Goal: Task Accomplishment & Management: Complete application form

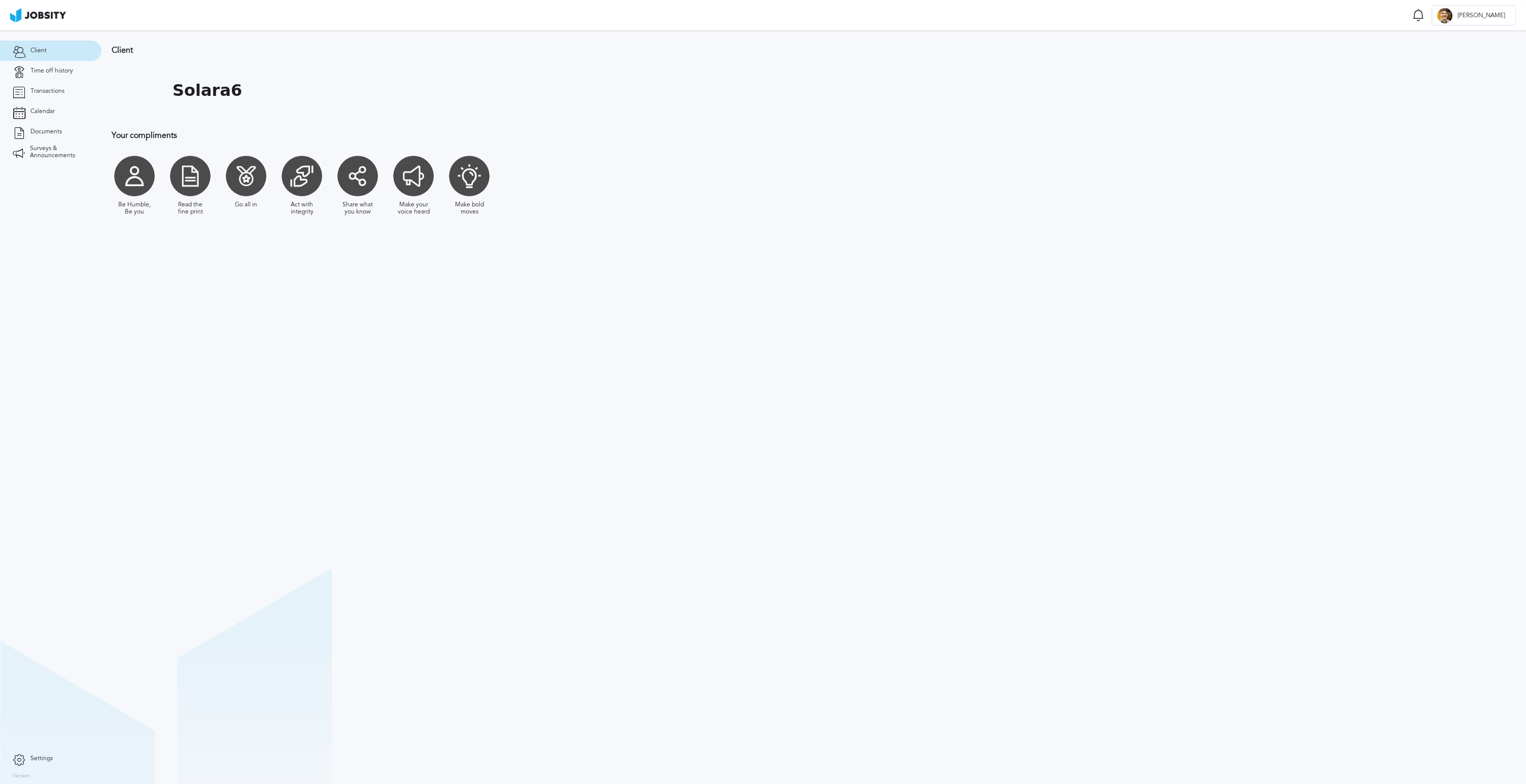
click at [154, 102] on div at bounding box center [137, 90] width 51 height 51
click at [66, 75] on link "Time off history" at bounding box center [51, 71] width 102 height 20
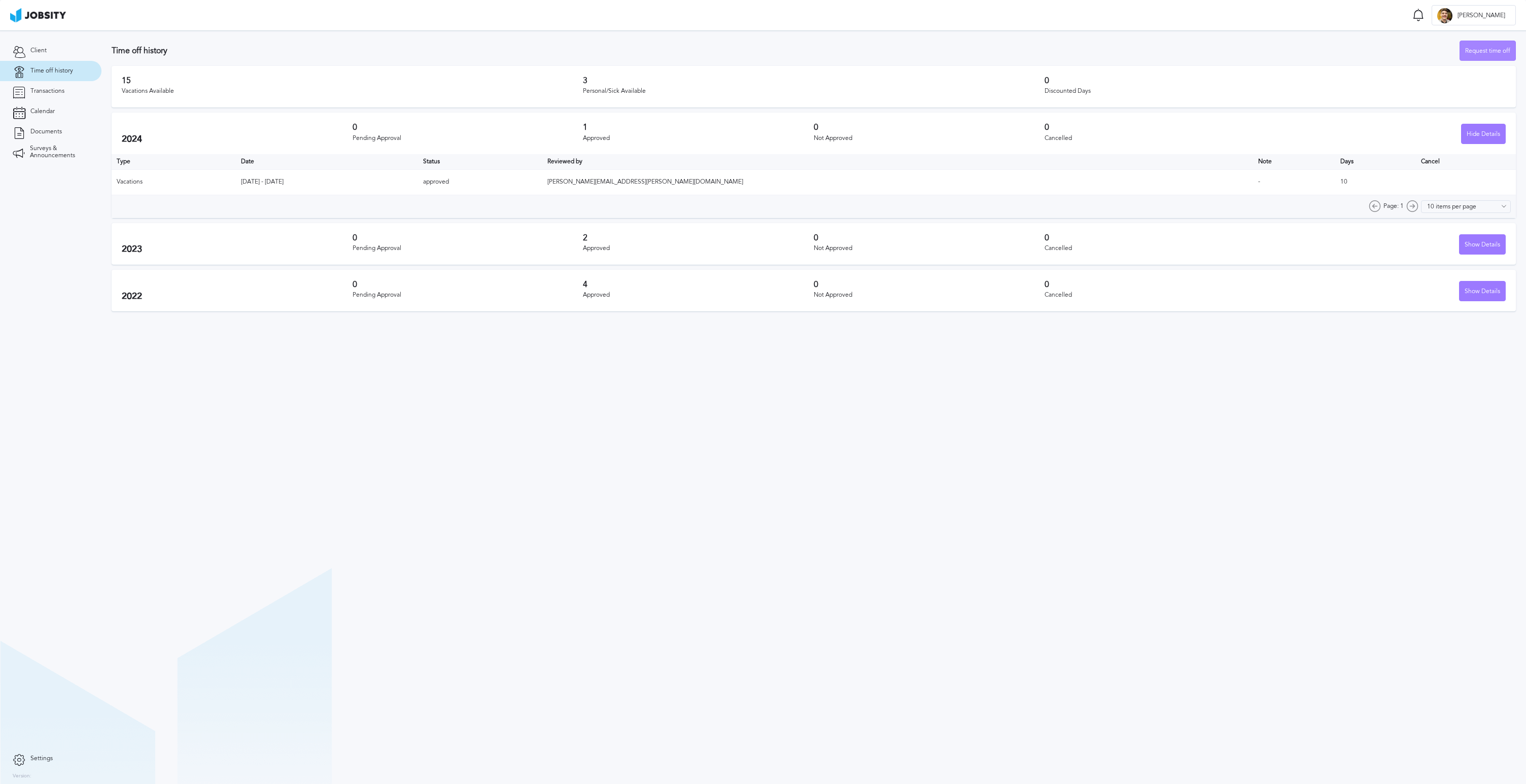
click at [1494, 45] on div "Request time off" at bounding box center [1488, 51] width 56 height 20
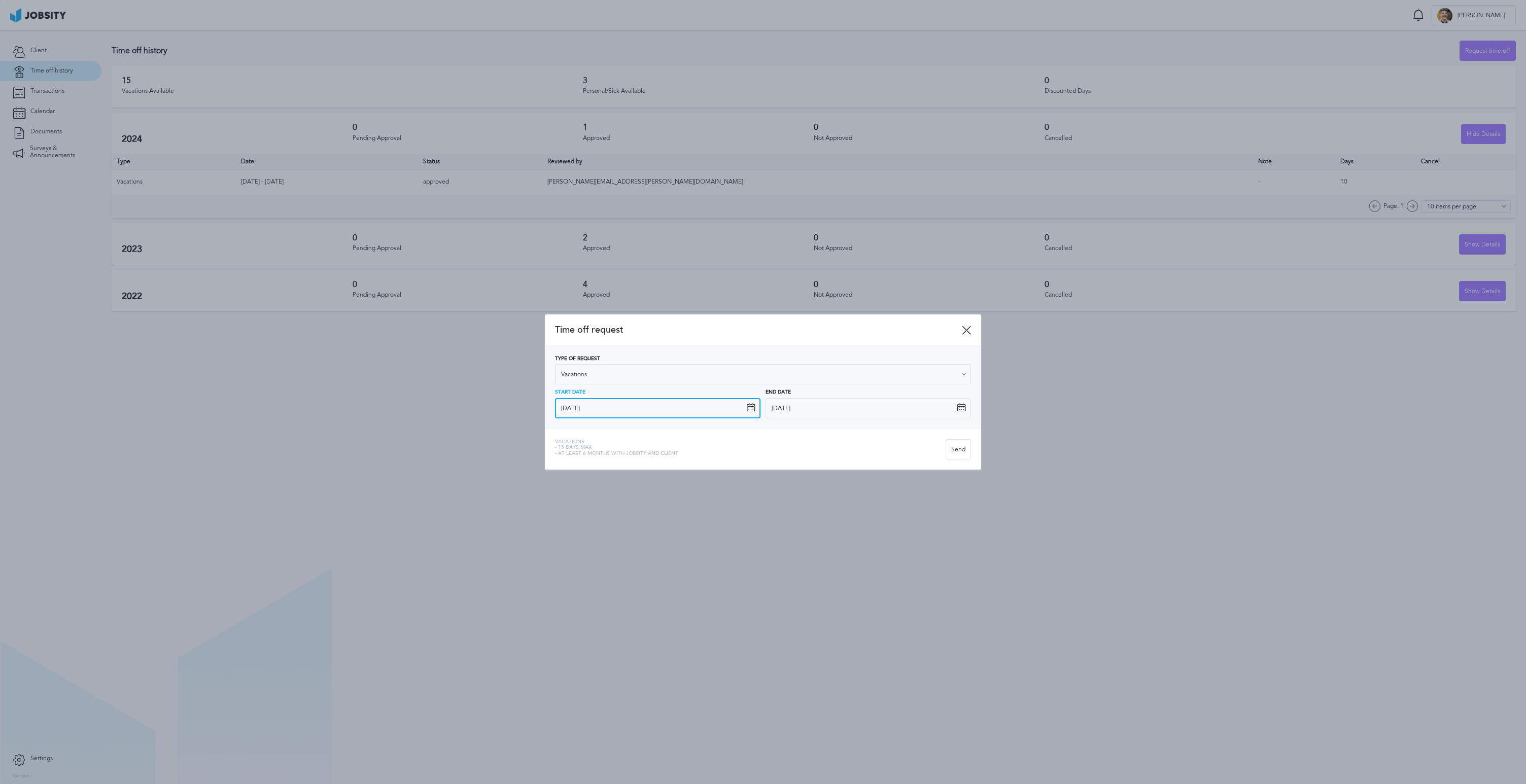
click at [679, 412] on input "[DATE]" at bounding box center [657, 408] width 205 height 20
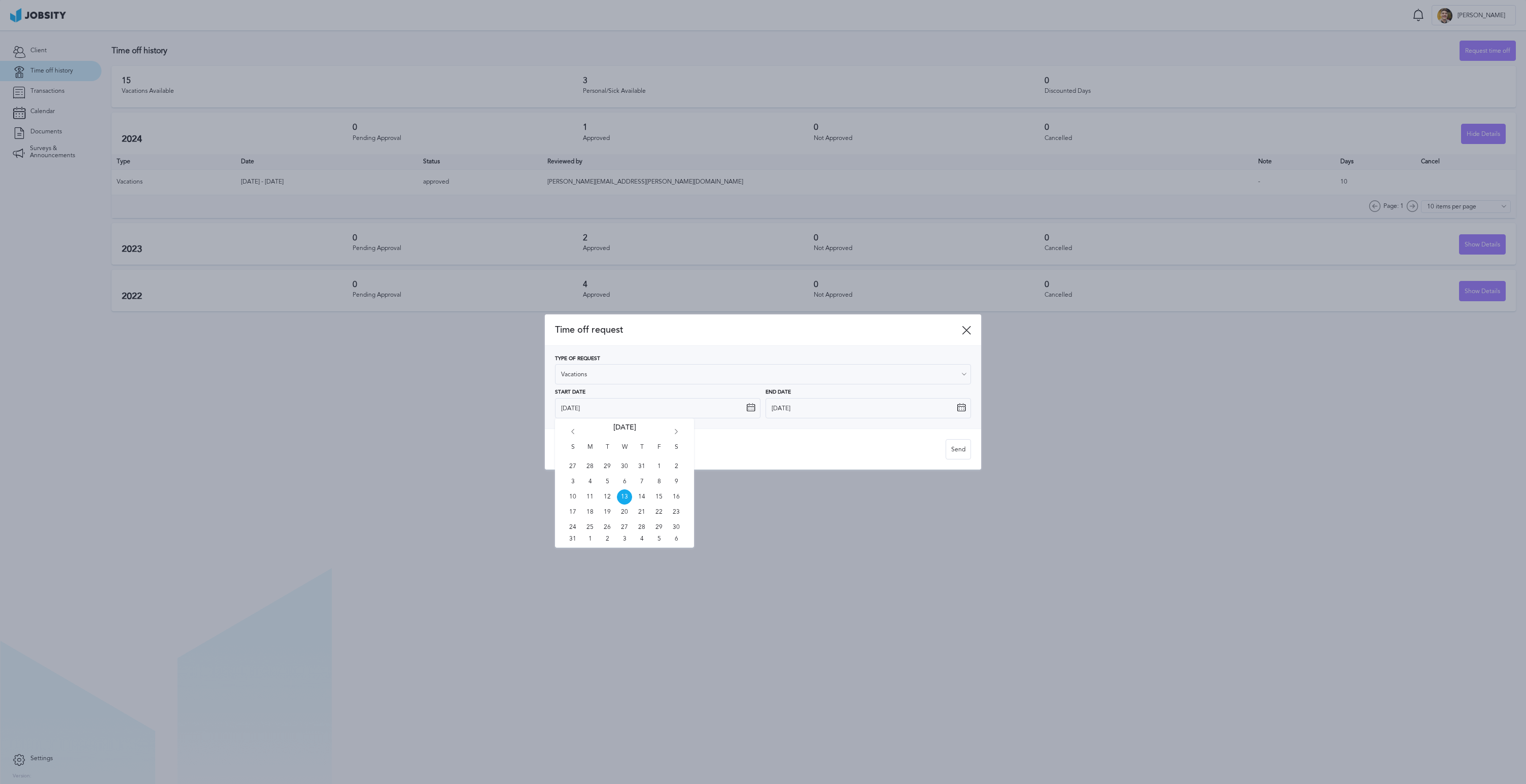
click at [680, 435] on icon "Go forward 1 month" at bounding box center [677, 434] width 9 height 9
click at [679, 434] on icon "Go forward 1 month" at bounding box center [677, 434] width 9 height 9
click at [733, 444] on div "Vacations: - 15 days max - At least 6 months with jobsity and client" at bounding box center [750, 449] width 391 height 20
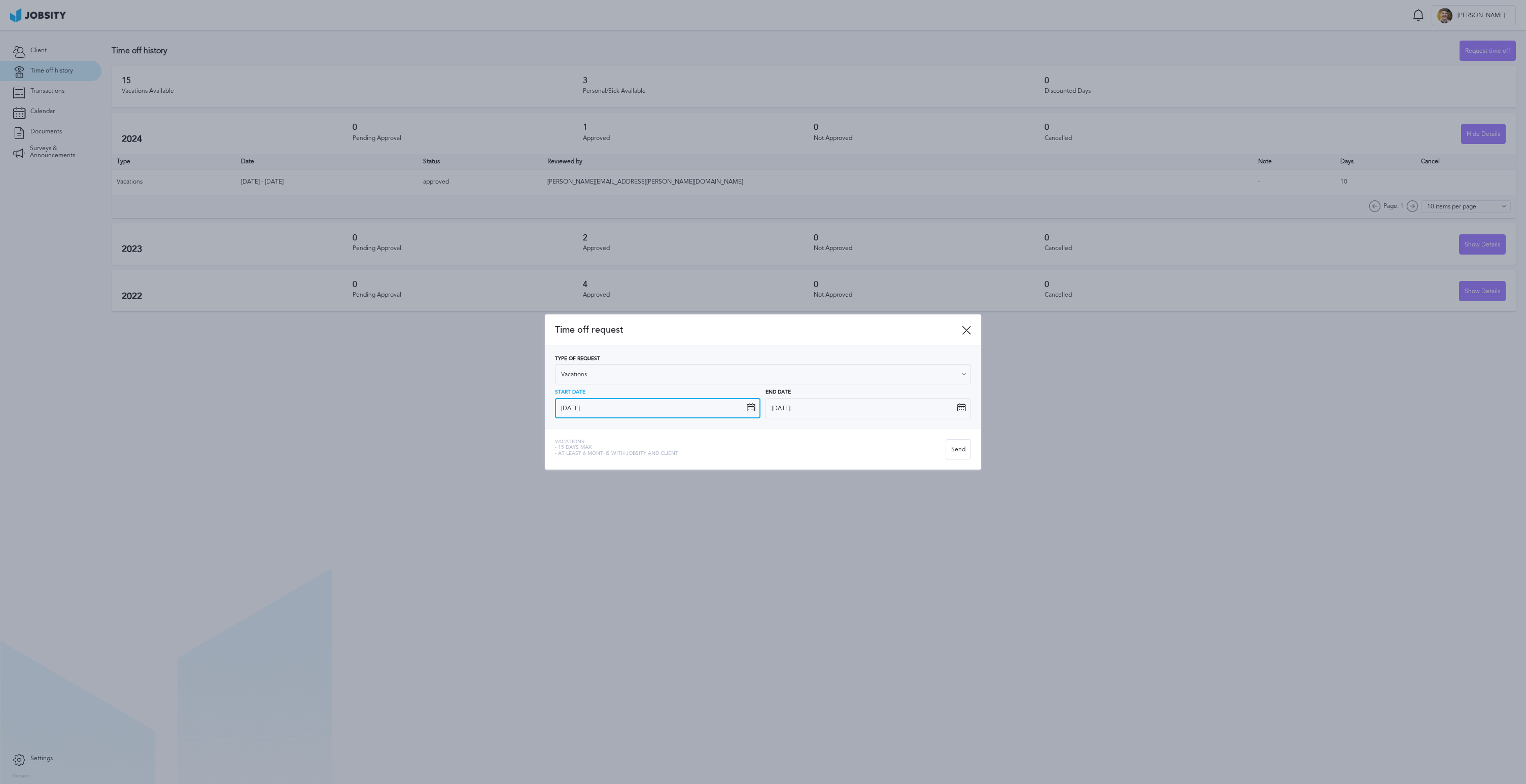
click at [679, 409] on input "[DATE]" at bounding box center [657, 408] width 205 height 20
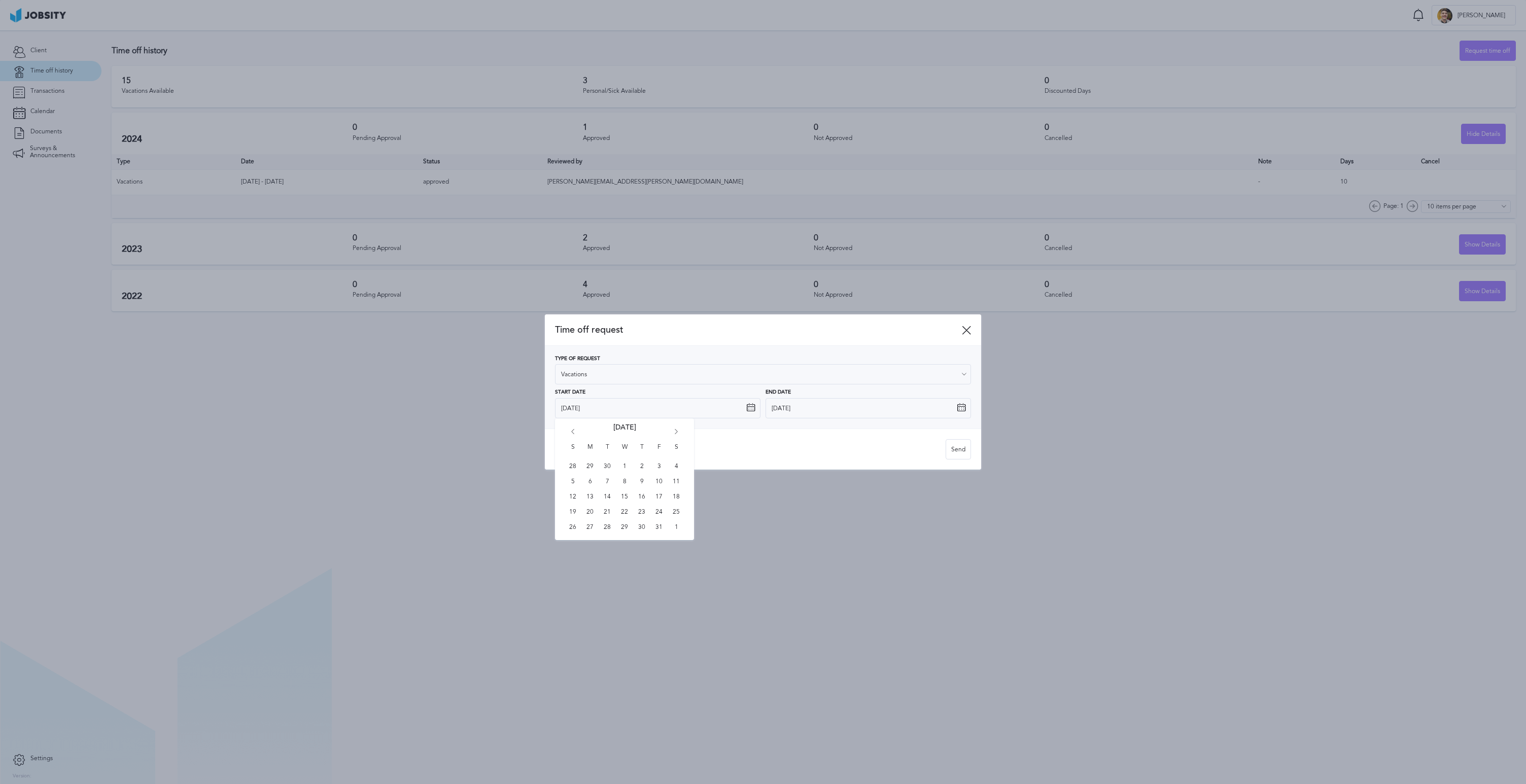
click at [702, 468] on div "Vacations: - 15 days max - At least 6 months with jobsity and client Send" at bounding box center [763, 448] width 436 height 41
click at [684, 411] on input "[DATE]" at bounding box center [657, 408] width 205 height 20
click at [678, 471] on span "4" at bounding box center [676, 467] width 15 height 15
type input "[DATE]"
click at [655, 408] on input "[DATE]" at bounding box center [657, 408] width 205 height 20
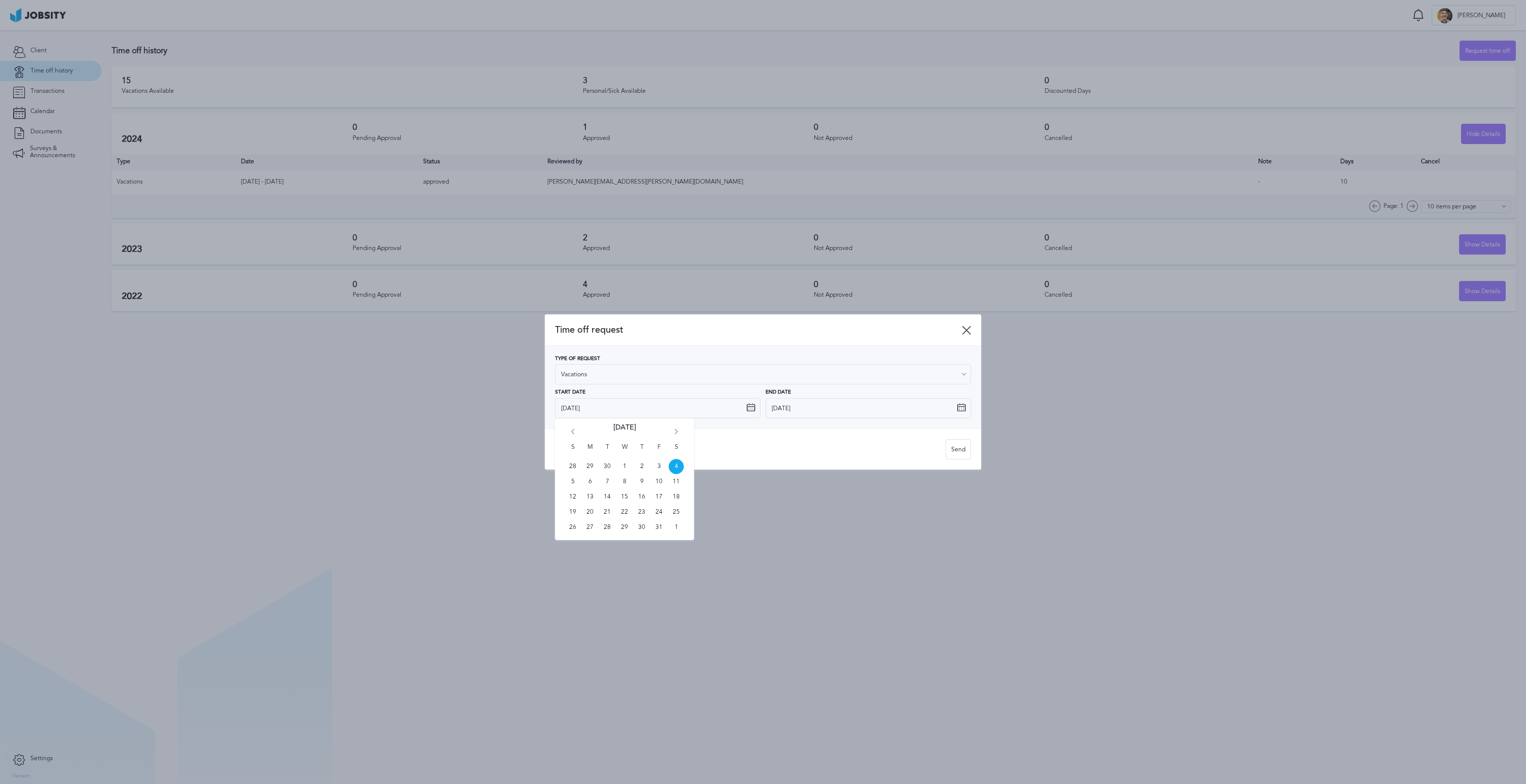
click at [843, 418] on div "Type of Request Vacations Vacations Personal day Sick day PTO Maternity / Pater…" at bounding box center [763, 387] width 436 height 83
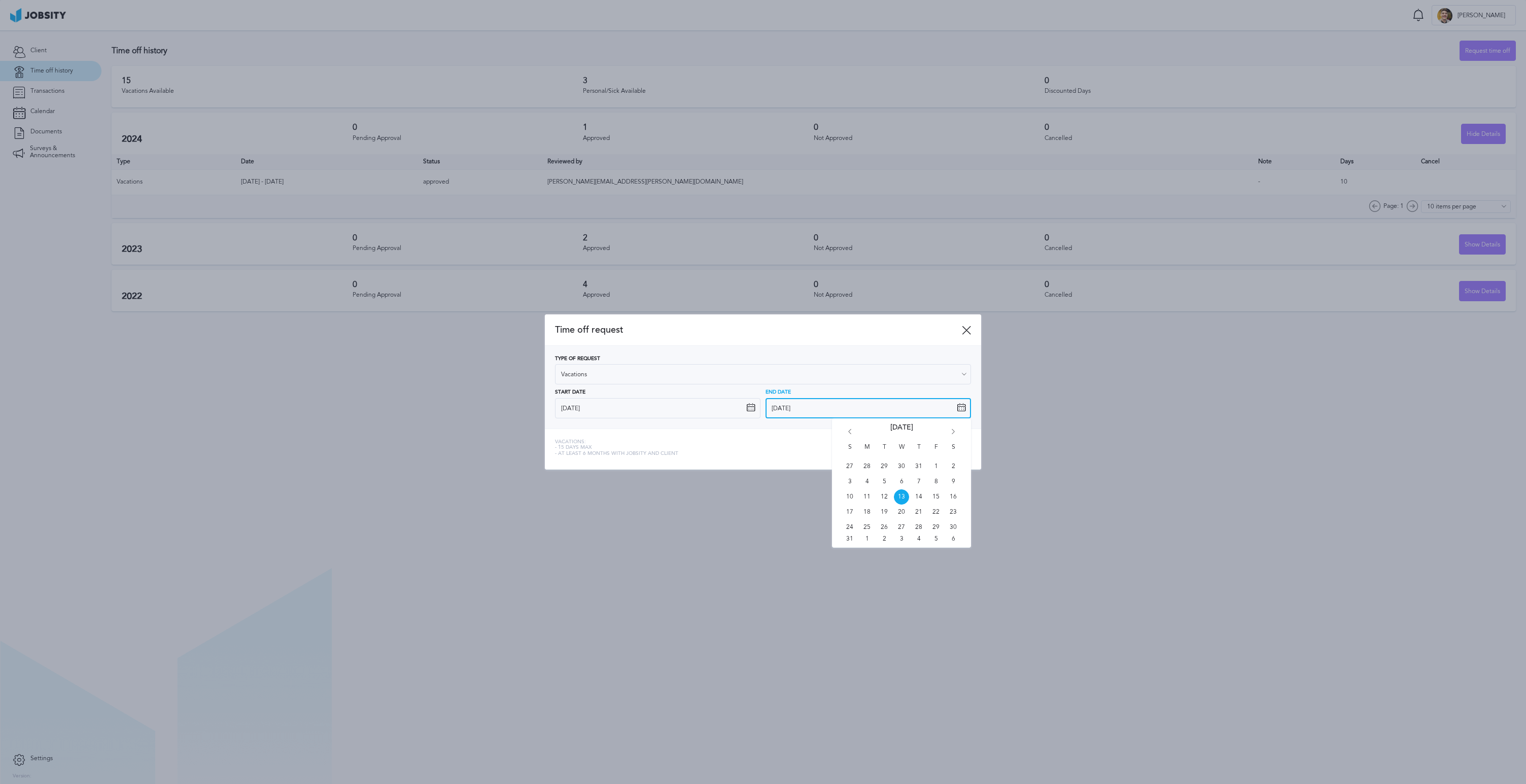
click at [850, 408] on input "[DATE]" at bounding box center [868, 408] width 205 height 20
click at [747, 407] on icon at bounding box center [751, 408] width 9 height 9
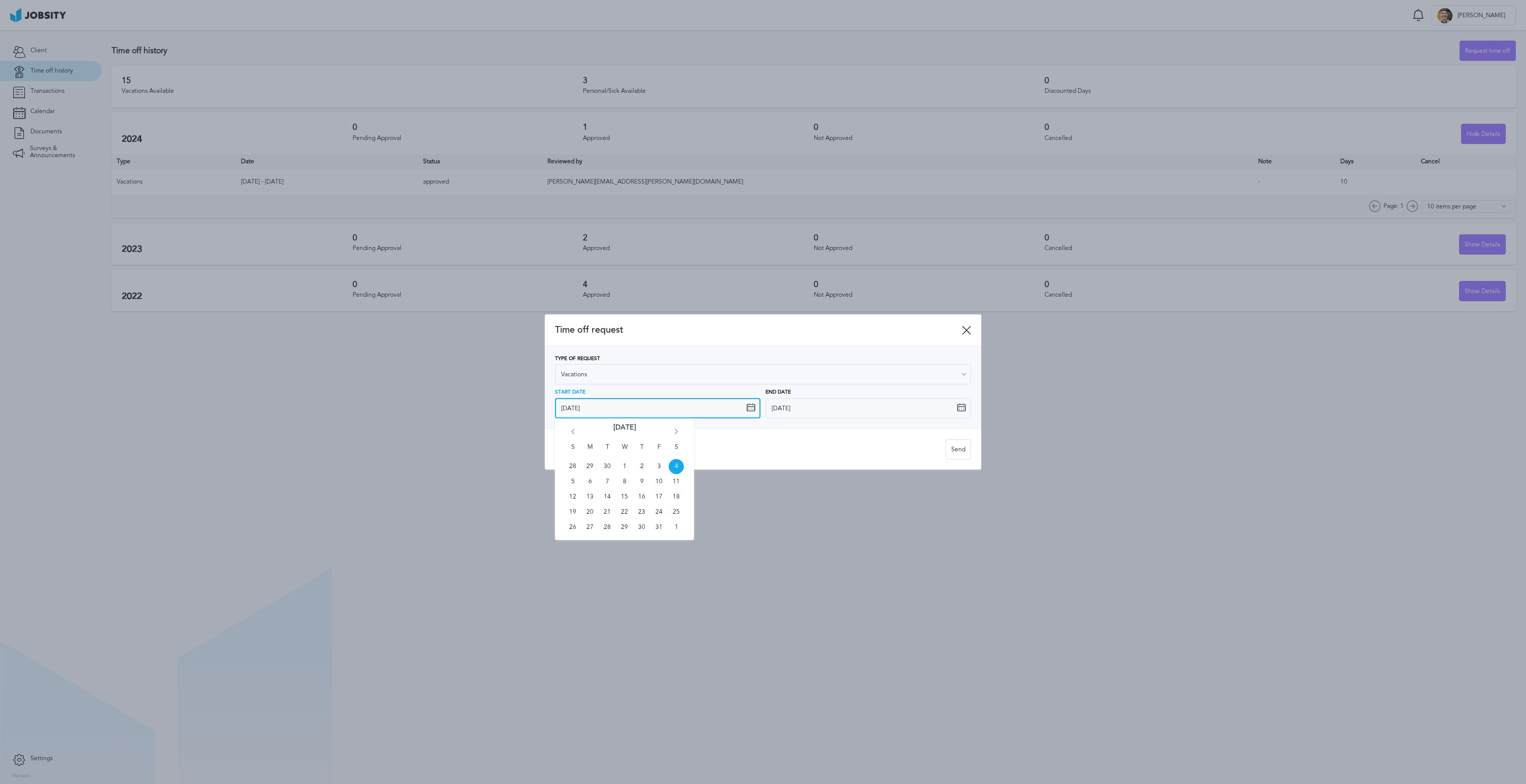
click at [752, 402] on input "[DATE]" at bounding box center [657, 408] width 205 height 20
click at [729, 457] on div "Vacations: - 15 days max - At least 6 months with jobsity and client" at bounding box center [750, 449] width 391 height 20
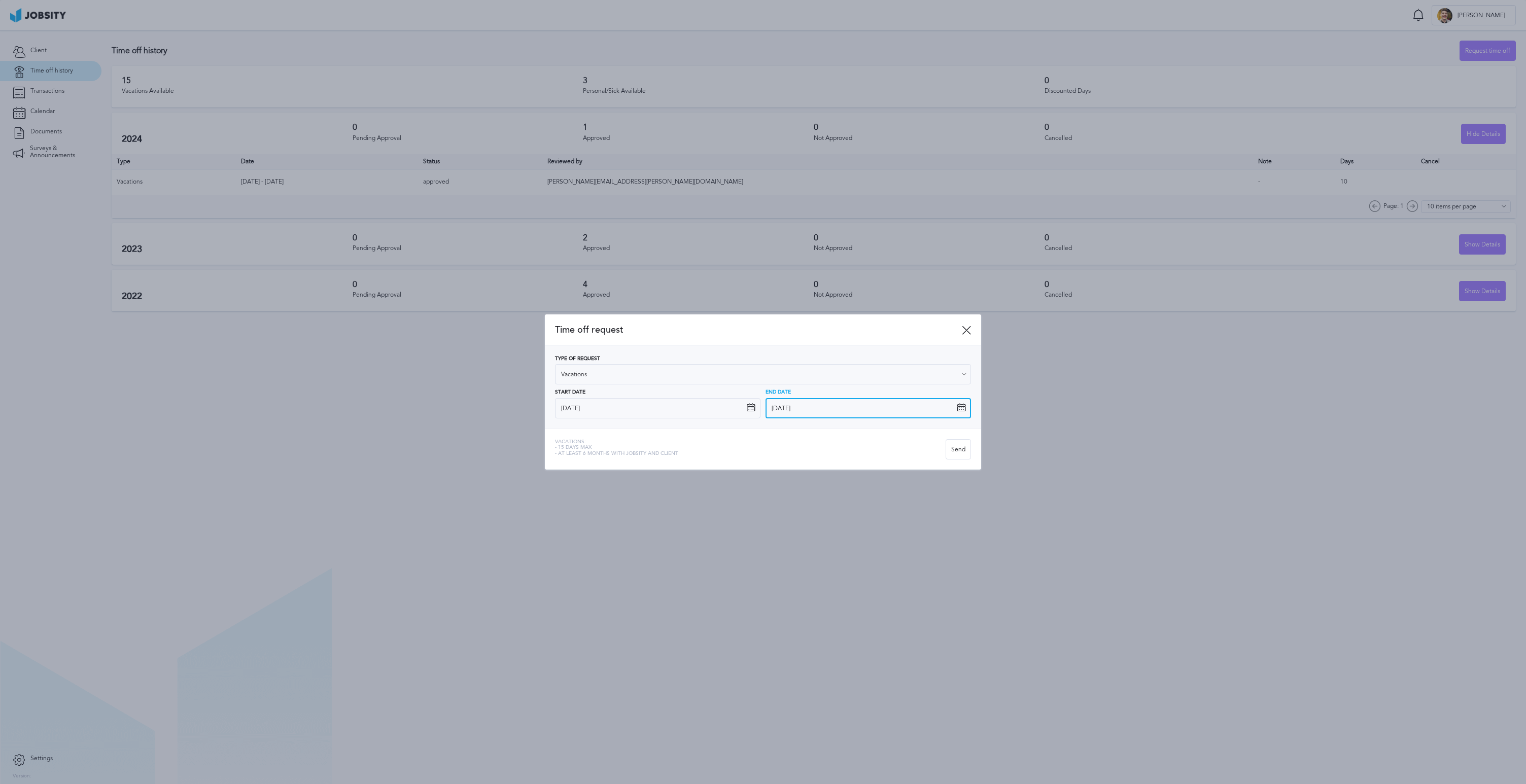
click at [937, 414] on input "[DATE]" at bounding box center [868, 408] width 205 height 20
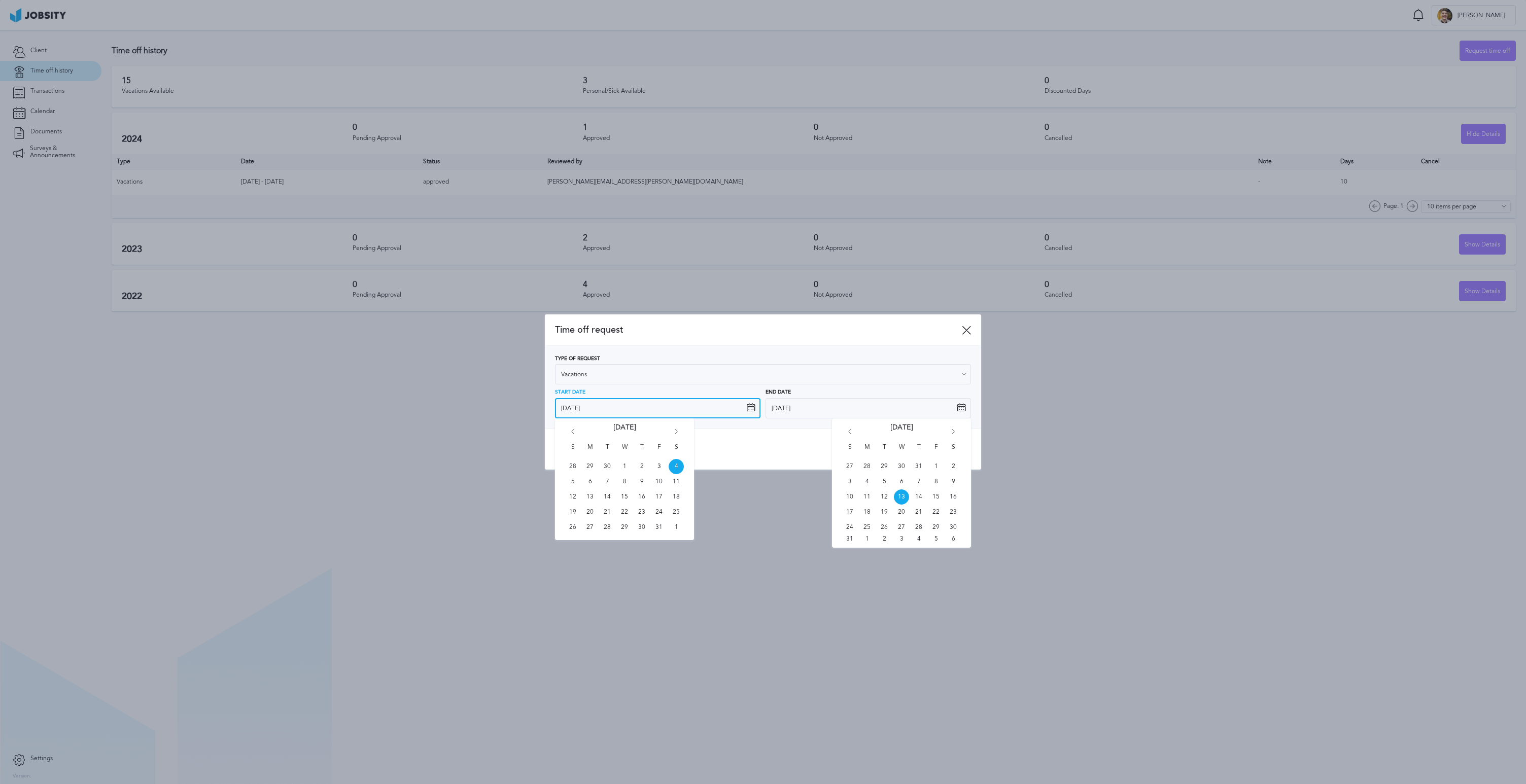
click at [757, 412] on input "[DATE]" at bounding box center [657, 408] width 205 height 20
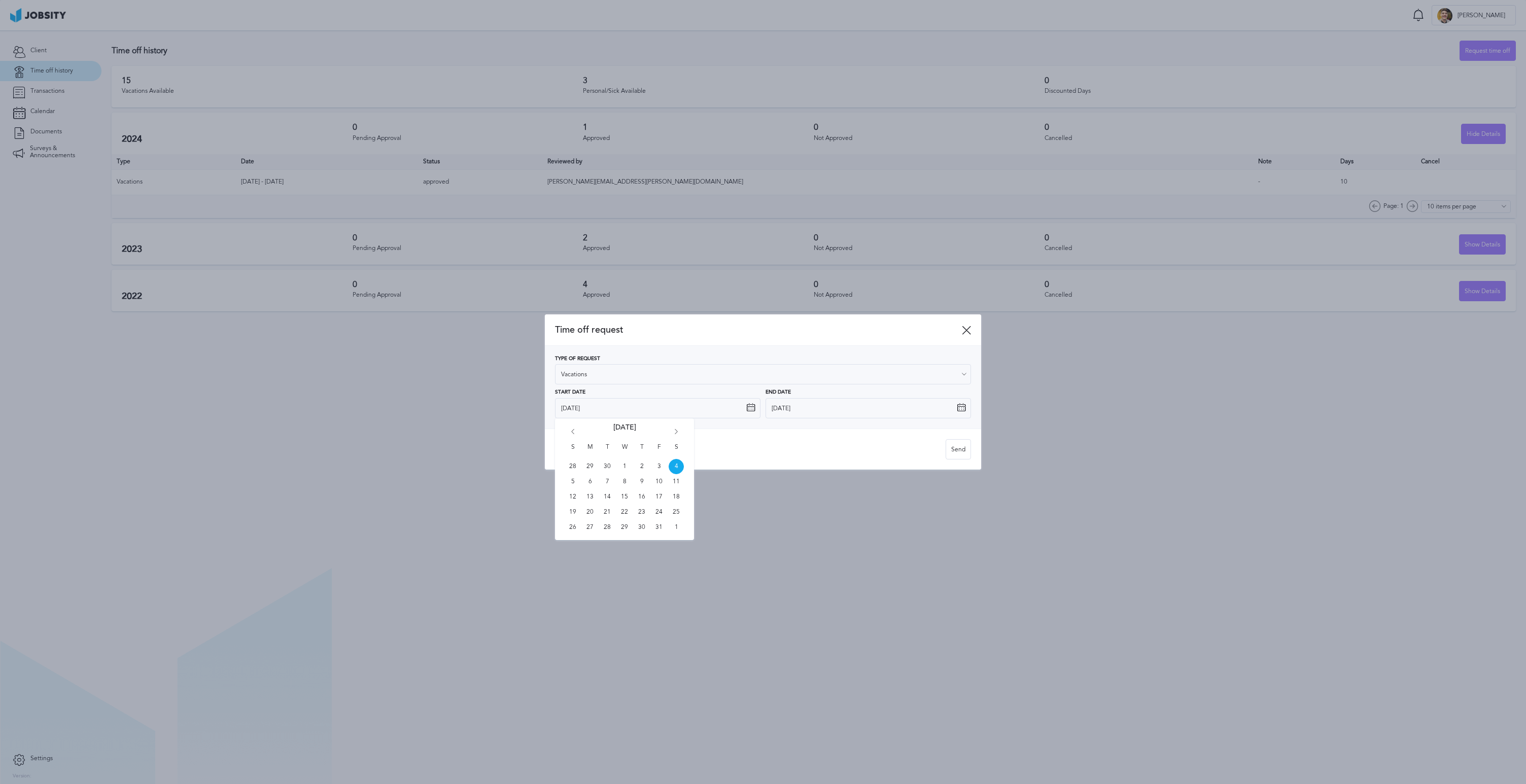
click at [701, 454] on div "Vacations: - 15 days max - At least 6 months with jobsity and client" at bounding box center [750, 449] width 391 height 20
click at [964, 328] on icon at bounding box center [967, 330] width 9 height 9
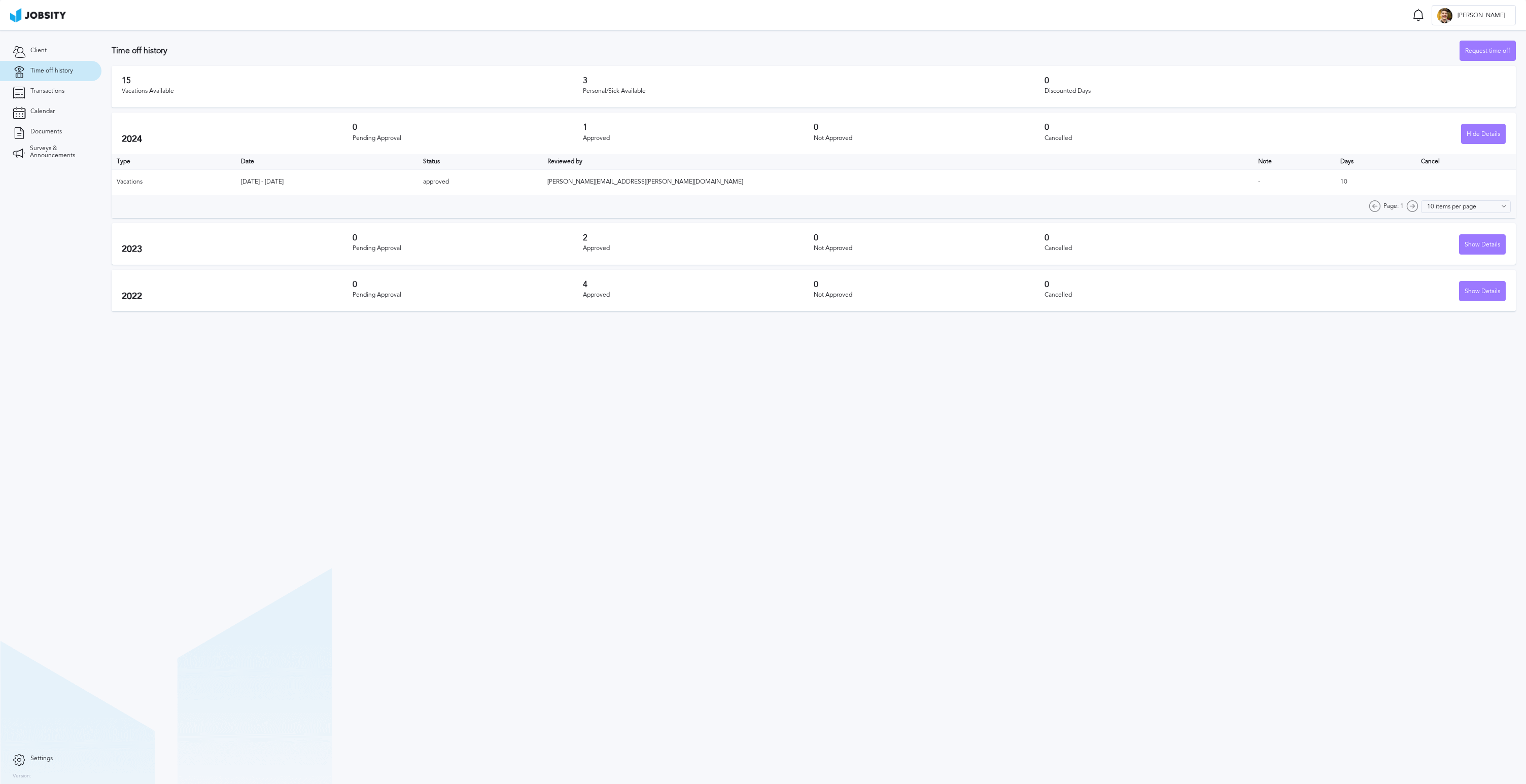
click at [327, 176] on td "[DATE] - [DATE]" at bounding box center [327, 182] width 182 height 25
click at [626, 278] on div "2022 0 Pending Approval 4 Approved 0 Not Approved 0 Cancelled Show Details" at bounding box center [814, 291] width 1404 height 41
click at [590, 299] on div "4 Approved" at bounding box center [698, 291] width 231 height 21
click at [1469, 294] on div "Show Details" at bounding box center [1483, 291] width 45 height 20
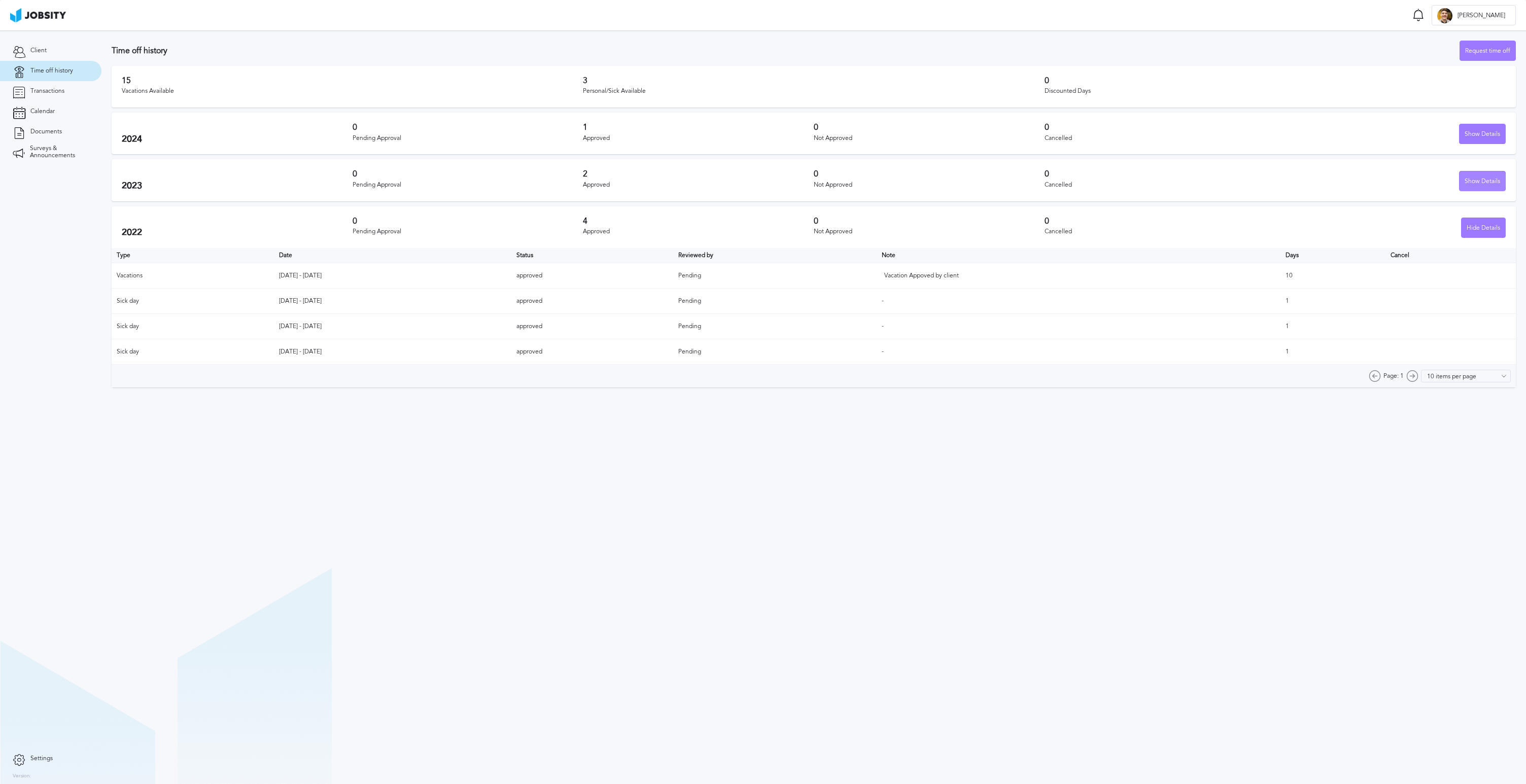
click at [1479, 181] on div "Show Details" at bounding box center [1483, 181] width 45 height 20
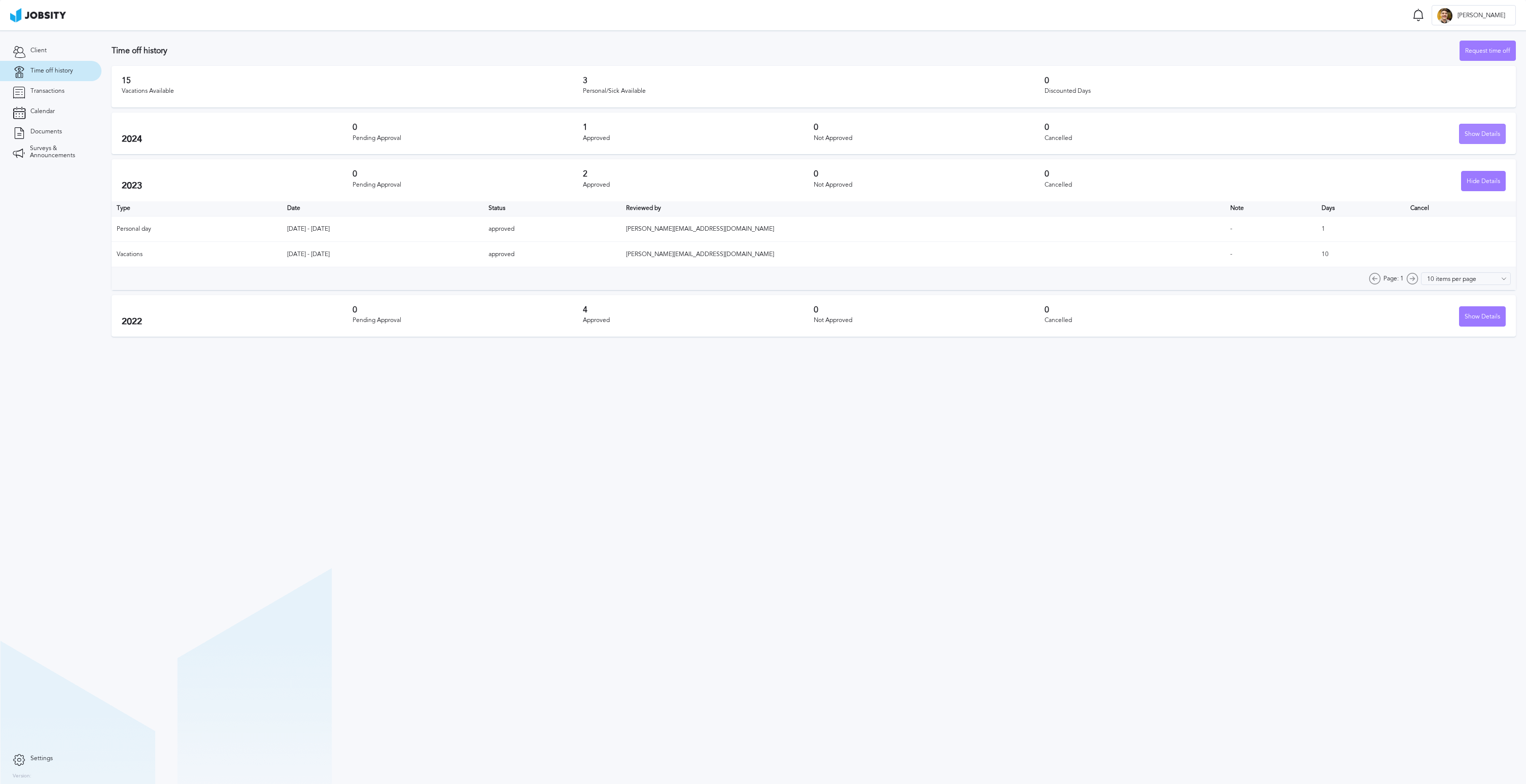
click at [1492, 132] on div "Show Details" at bounding box center [1483, 134] width 45 height 20
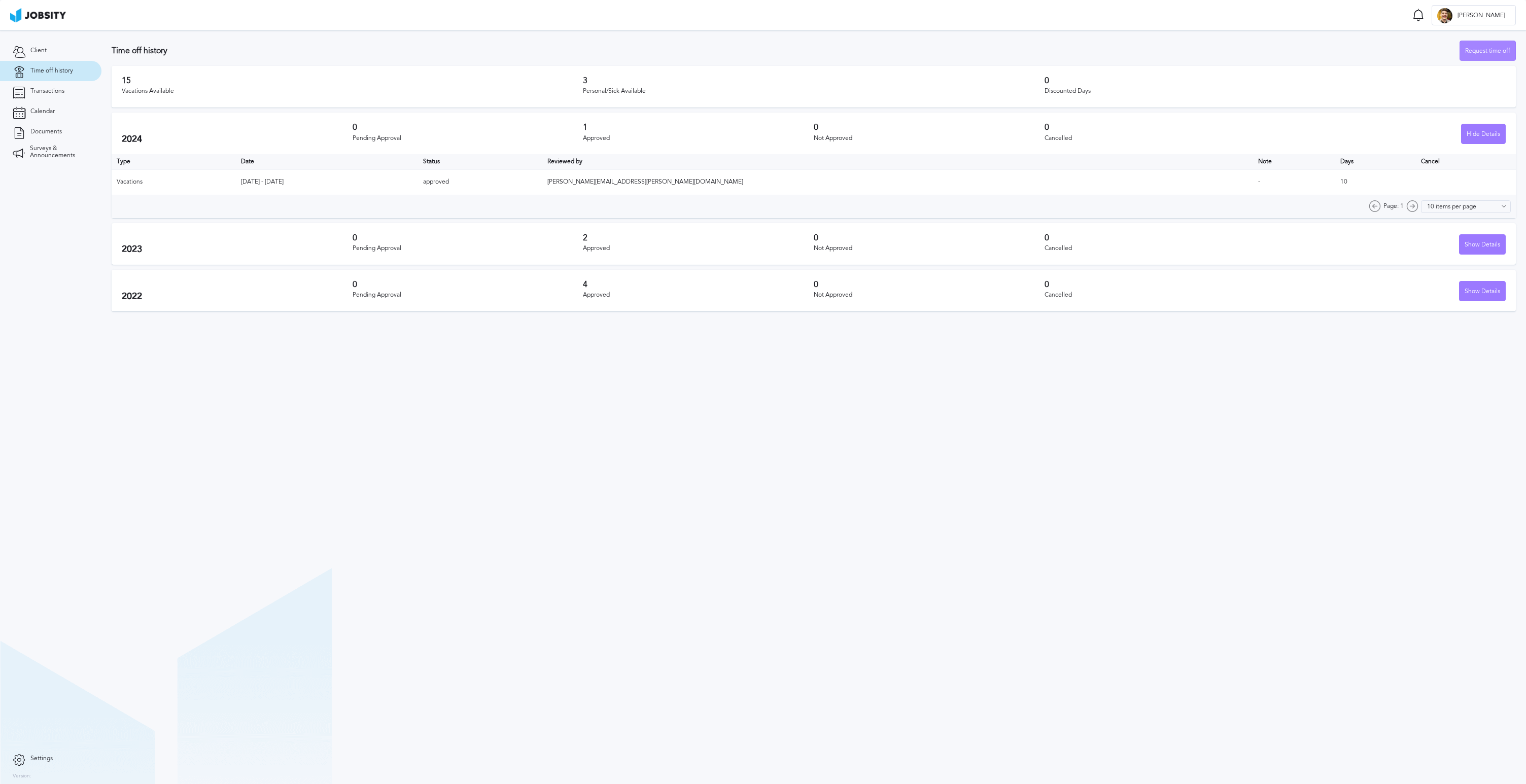
click at [1495, 43] on div "Request time off" at bounding box center [1488, 51] width 56 height 20
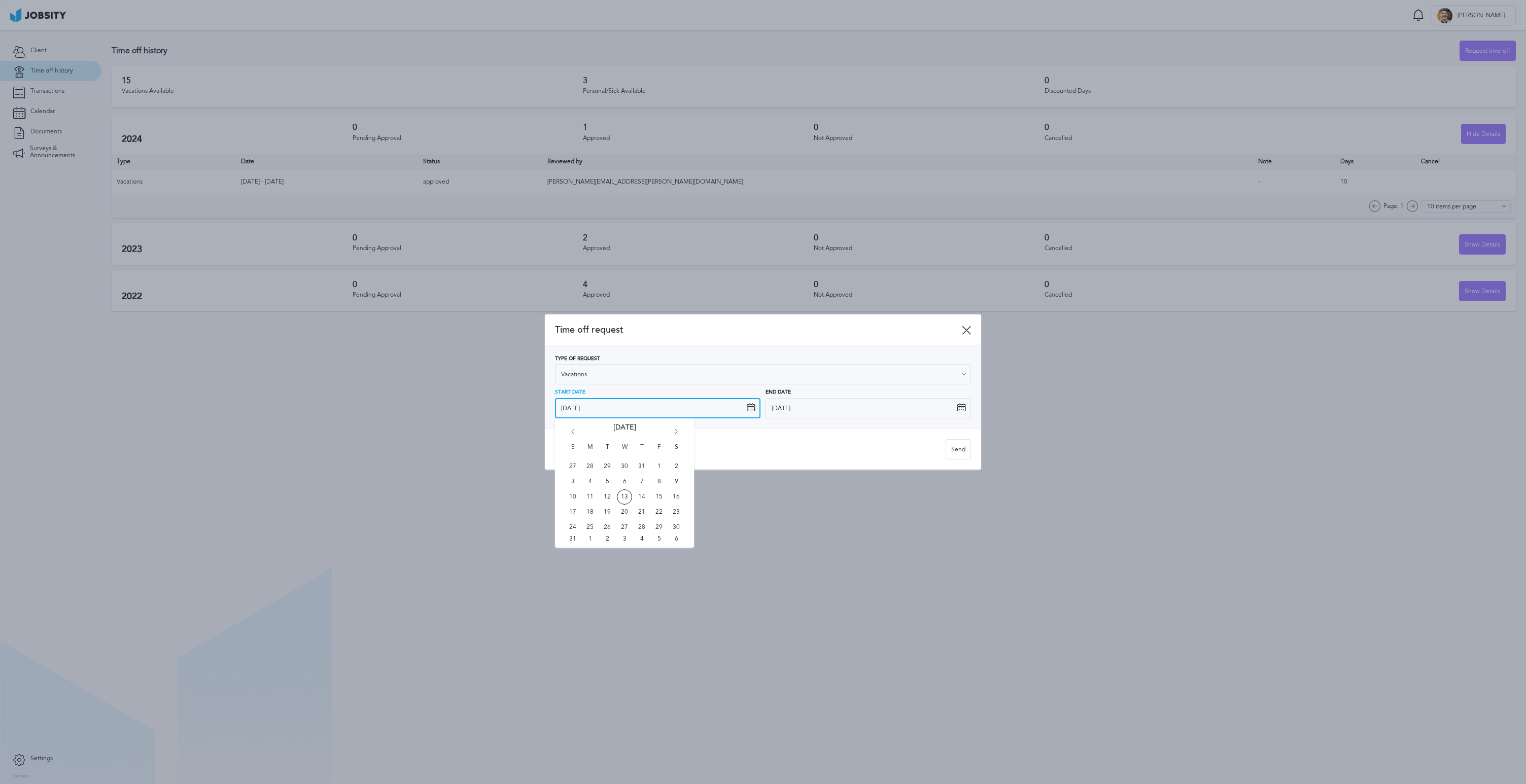
click at [645, 407] on input "[DATE]" at bounding box center [657, 408] width 205 height 20
click at [675, 440] on div "S M T W T F S 27 28 29 30 31 1 2 3 4 5 6 7 8 9 10 11 12 13 14 15 16 17 18 19 20…" at bounding box center [625, 483] width 139 height 129
click at [676, 434] on icon "Go forward 1 month" at bounding box center [677, 434] width 9 height 9
click at [677, 464] on span "4" at bounding box center [676, 467] width 15 height 15
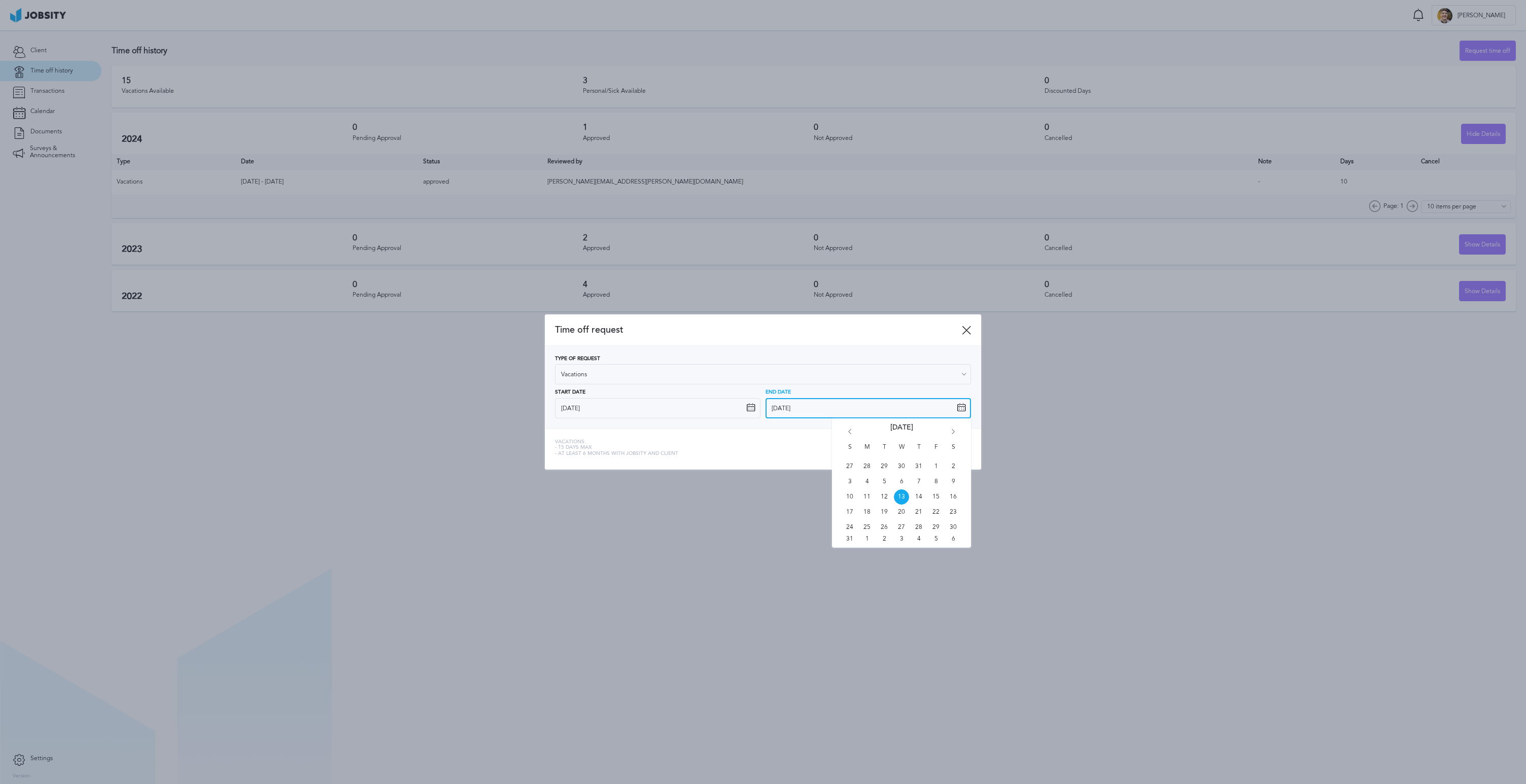
click at [911, 413] on input "[DATE]" at bounding box center [868, 408] width 205 height 20
click at [953, 428] on div "S M T W T F S 27 28 29 30 31 1 2 3 4 5 6 7 8 9 10 11 12 13 14 15 16 17 18 19 20…" at bounding box center [901, 483] width 139 height 129
click at [954, 429] on icon "Go forward 1 month" at bounding box center [954, 434] width 9 height 9
click at [910, 406] on input "[DATE]" at bounding box center [868, 408] width 205 height 20
click at [966, 408] on input "[DATE]" at bounding box center [868, 408] width 205 height 20
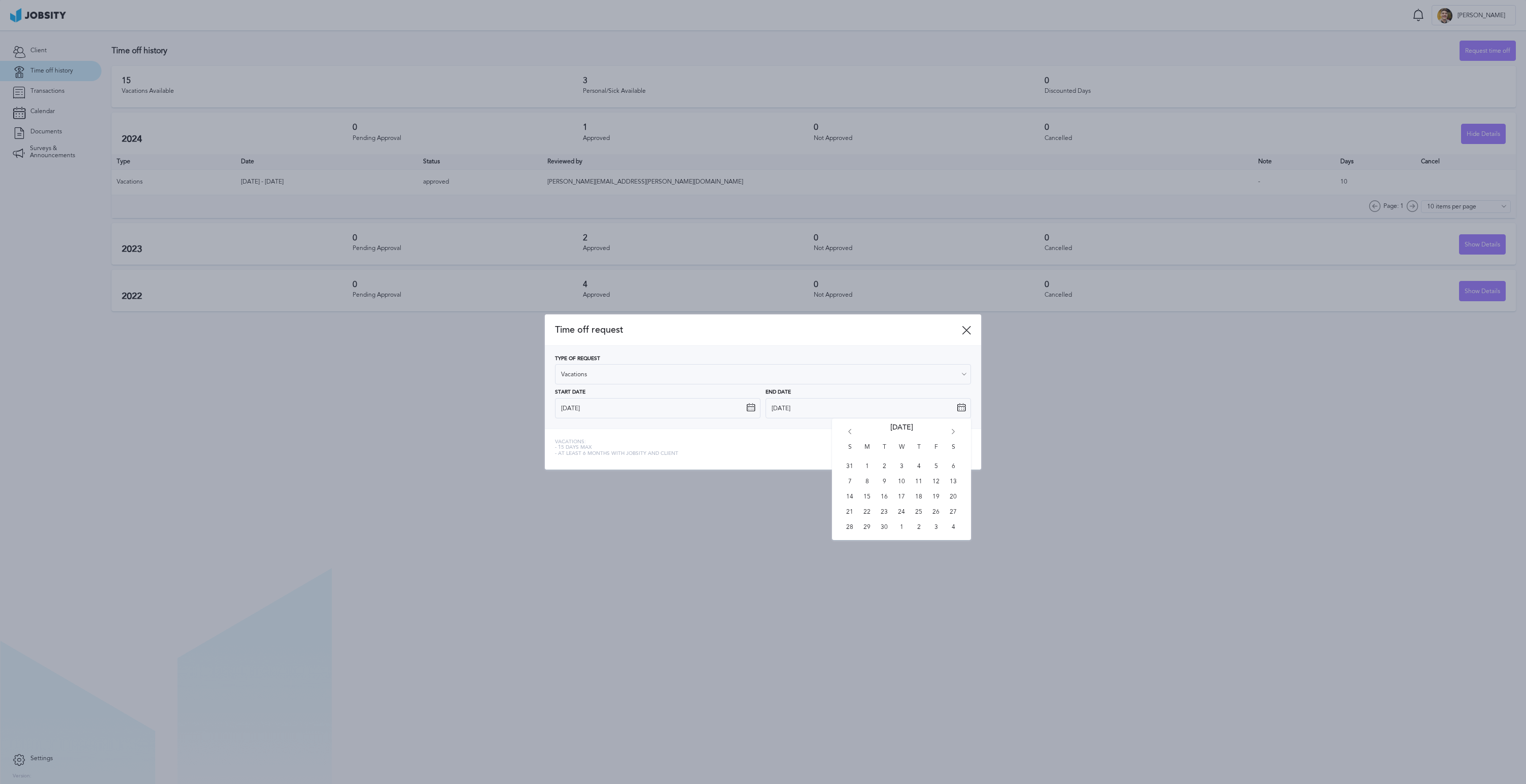
click at [958, 408] on icon at bounding box center [962, 408] width 9 height 9
click at [956, 435] on icon "Go forward 1 month" at bounding box center [954, 434] width 9 height 9
click at [956, 485] on span "11" at bounding box center [953, 481] width 15 height 15
type input "[DATE]"
click at [747, 409] on icon at bounding box center [751, 408] width 9 height 9
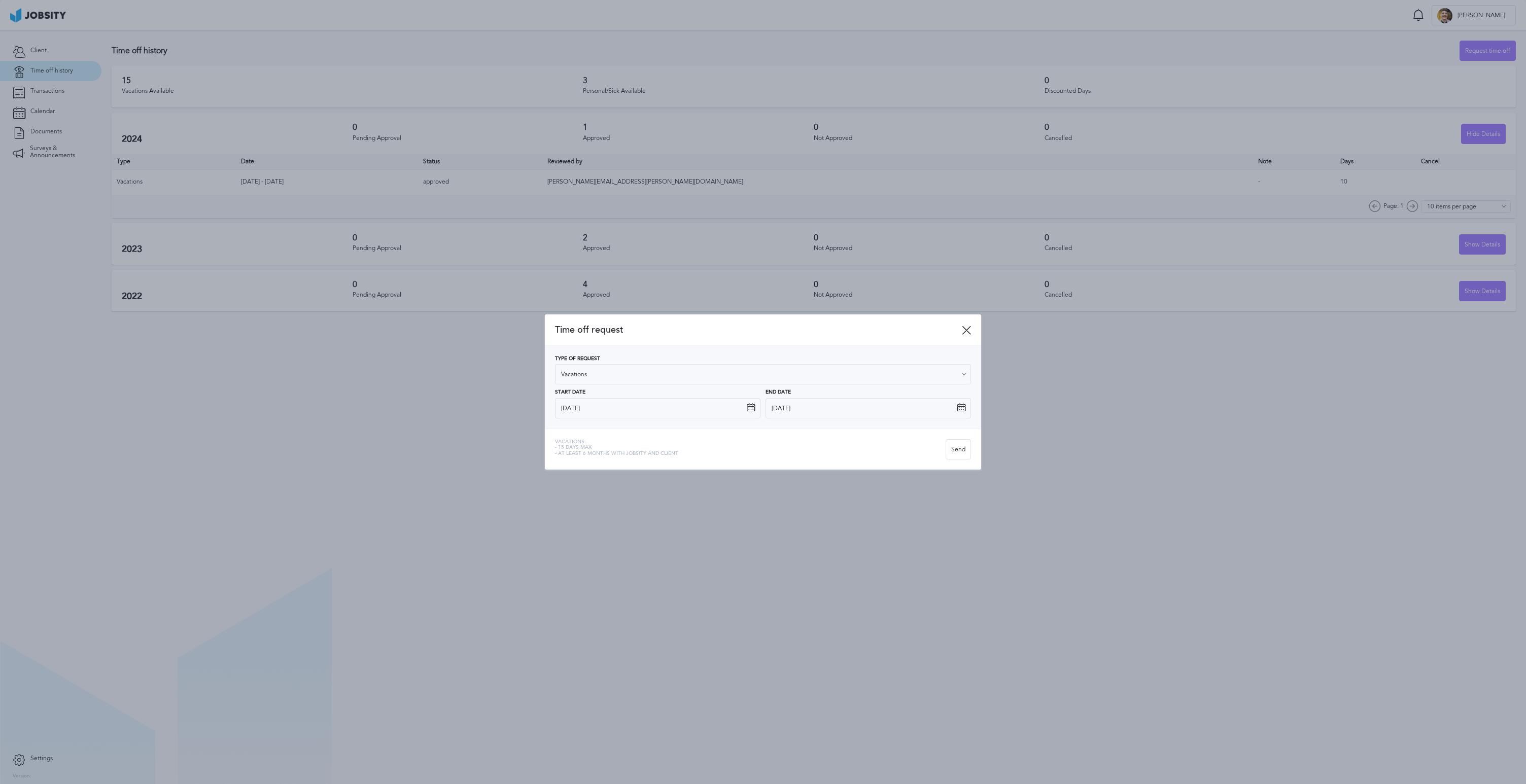
click at [750, 410] on icon at bounding box center [751, 408] width 9 height 9
click at [748, 403] on icon at bounding box center [751, 408] width 9 height 9
click at [750, 405] on icon at bounding box center [751, 408] width 9 height 9
click at [756, 410] on input "[DATE]" at bounding box center [657, 408] width 205 height 20
click at [677, 432] on icon "Go forward 1 month" at bounding box center [677, 434] width 9 height 9
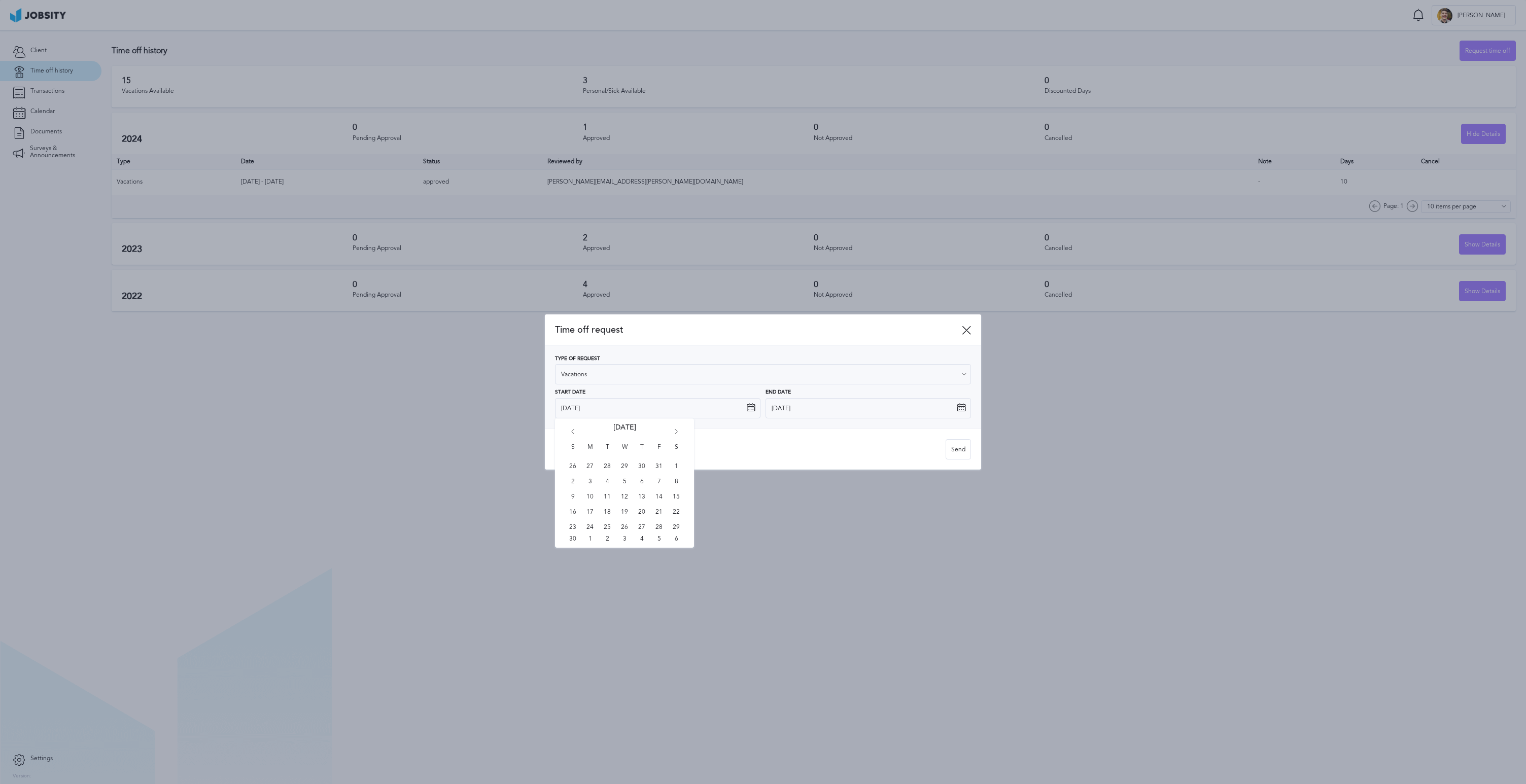
click at [705, 436] on div "Vacations: - 15 days max - At least 6 months with jobsity and client Send" at bounding box center [763, 448] width 436 height 41
drag, startPoint x: 228, startPoint y: 372, endPoint x: 203, endPoint y: 337, distance: 43.0
click at [229, 372] on div at bounding box center [763, 392] width 1526 height 784
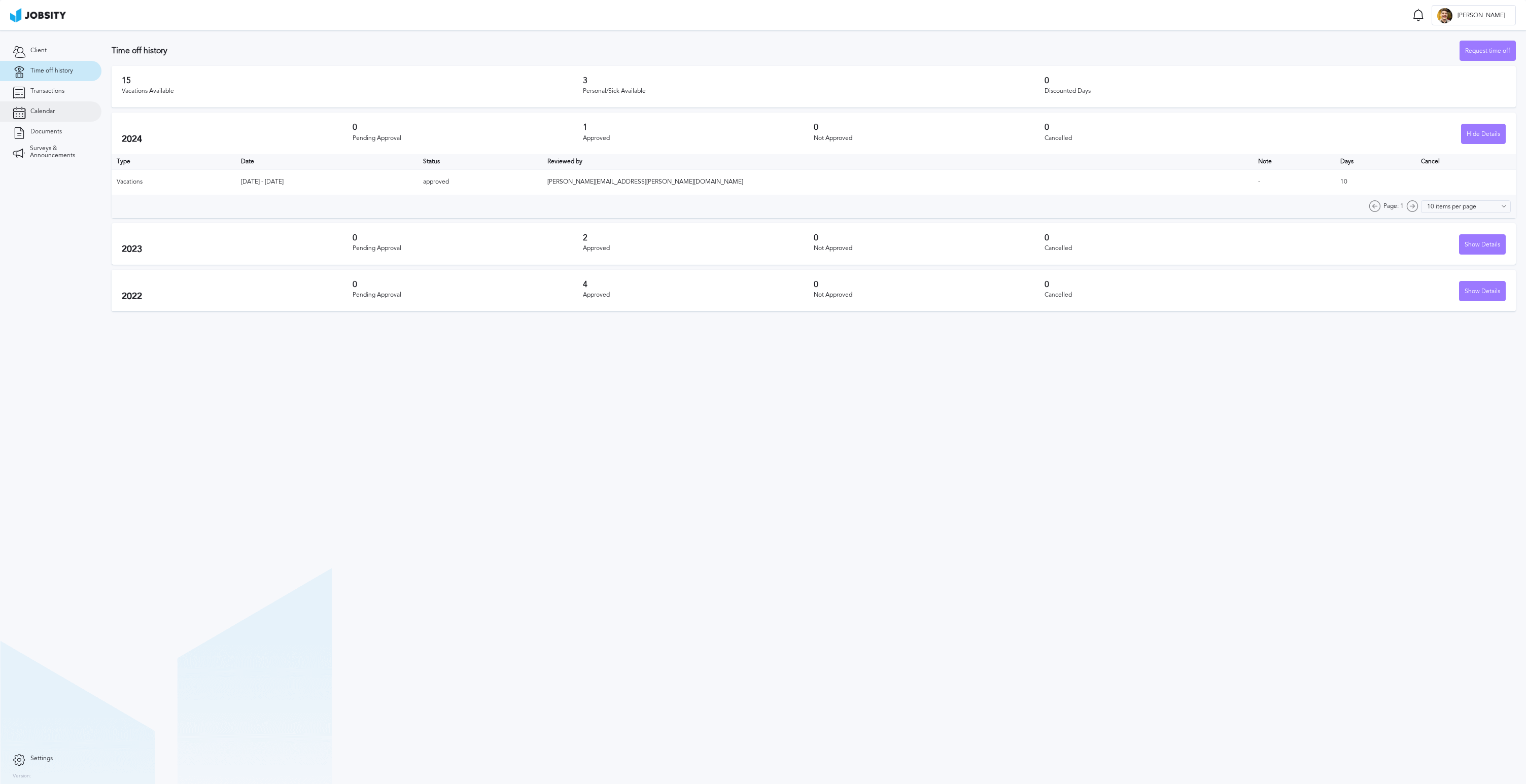
click at [56, 117] on link "Calendar" at bounding box center [51, 112] width 102 height 20
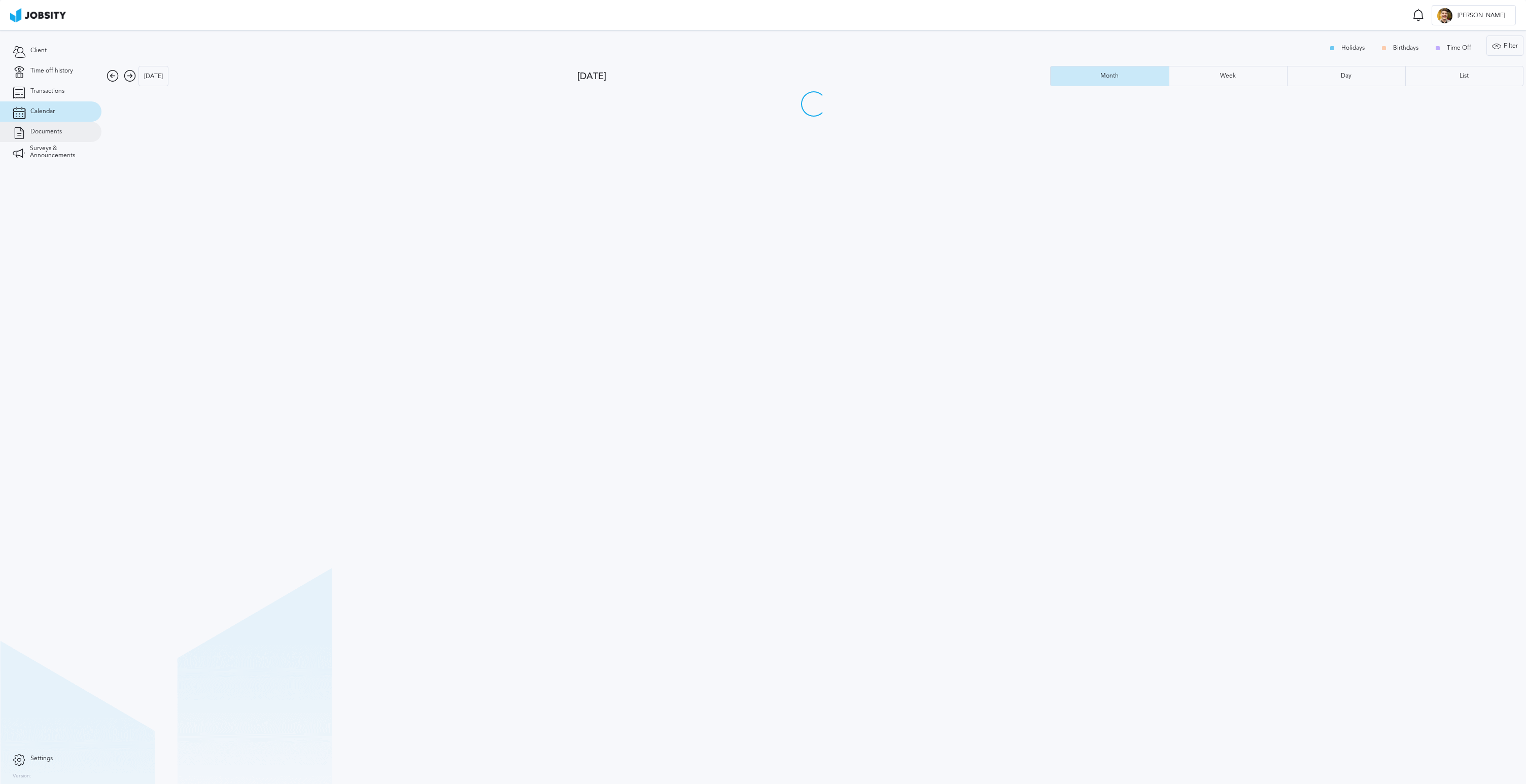
click at [52, 126] on link "Documents" at bounding box center [51, 132] width 102 height 20
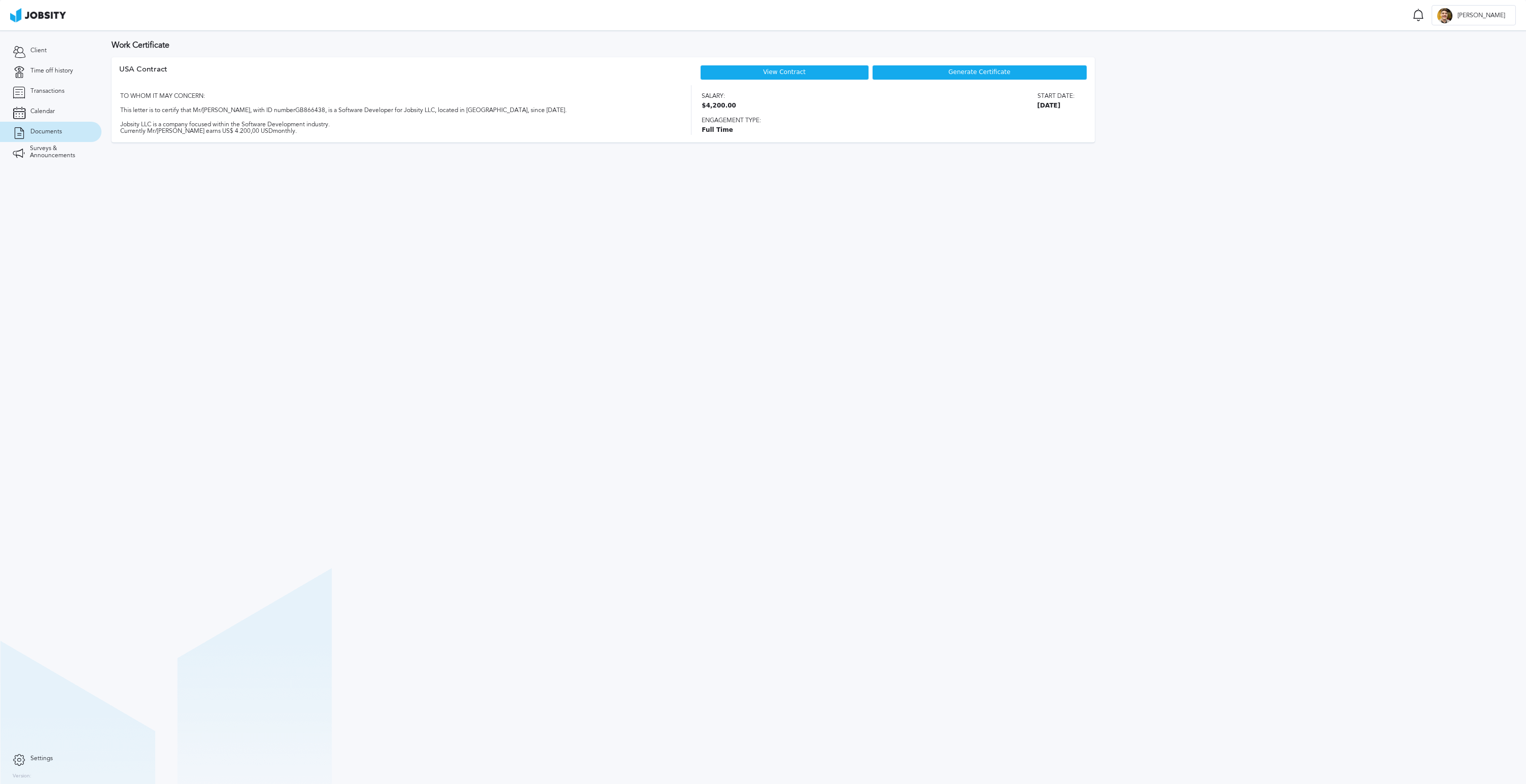
click at [820, 77] on div "View Contract" at bounding box center [784, 72] width 169 height 15
click at [788, 76] on div "View Contract" at bounding box center [784, 72] width 169 height 15
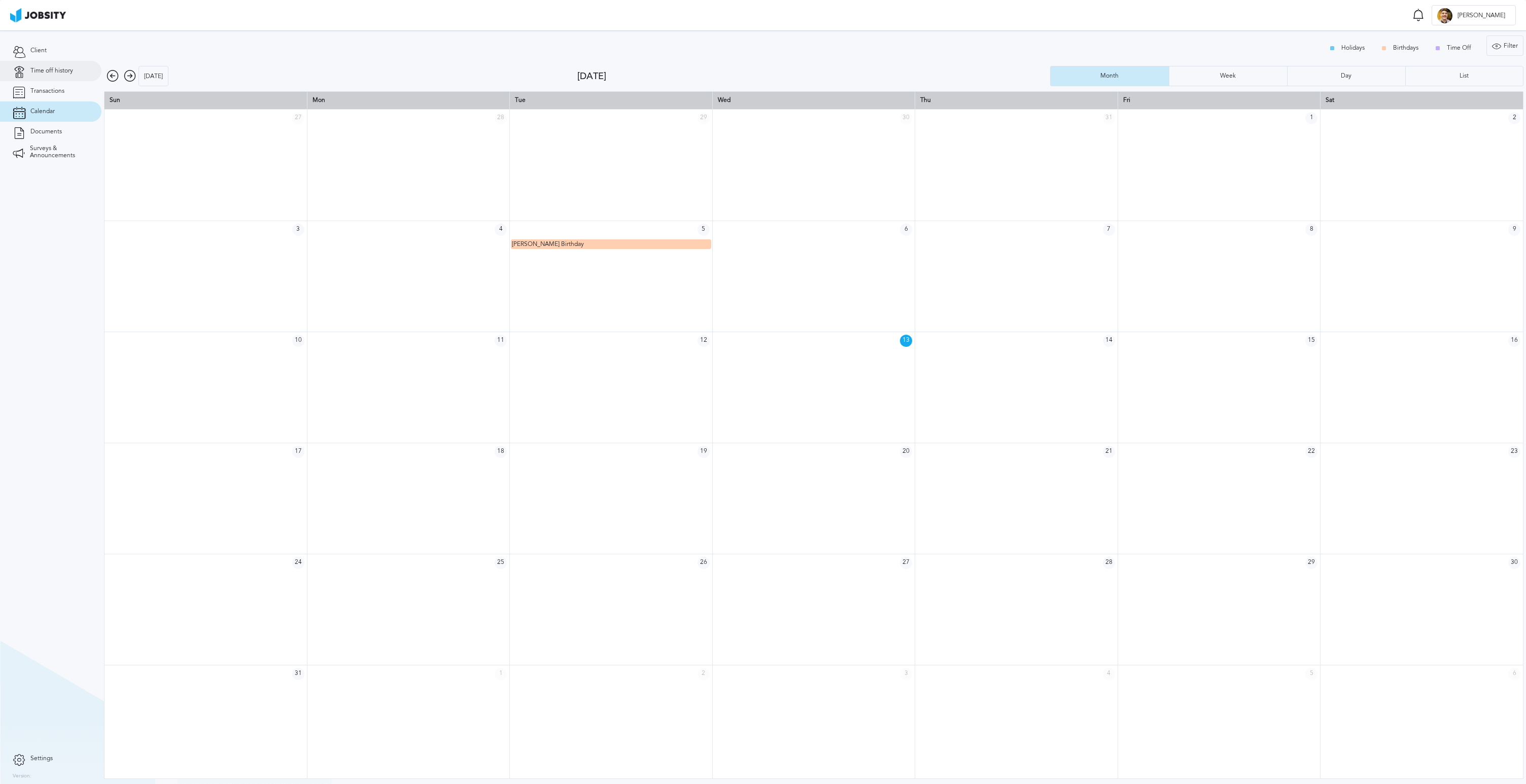
click at [48, 70] on span "Time off history" at bounding box center [52, 71] width 43 height 7
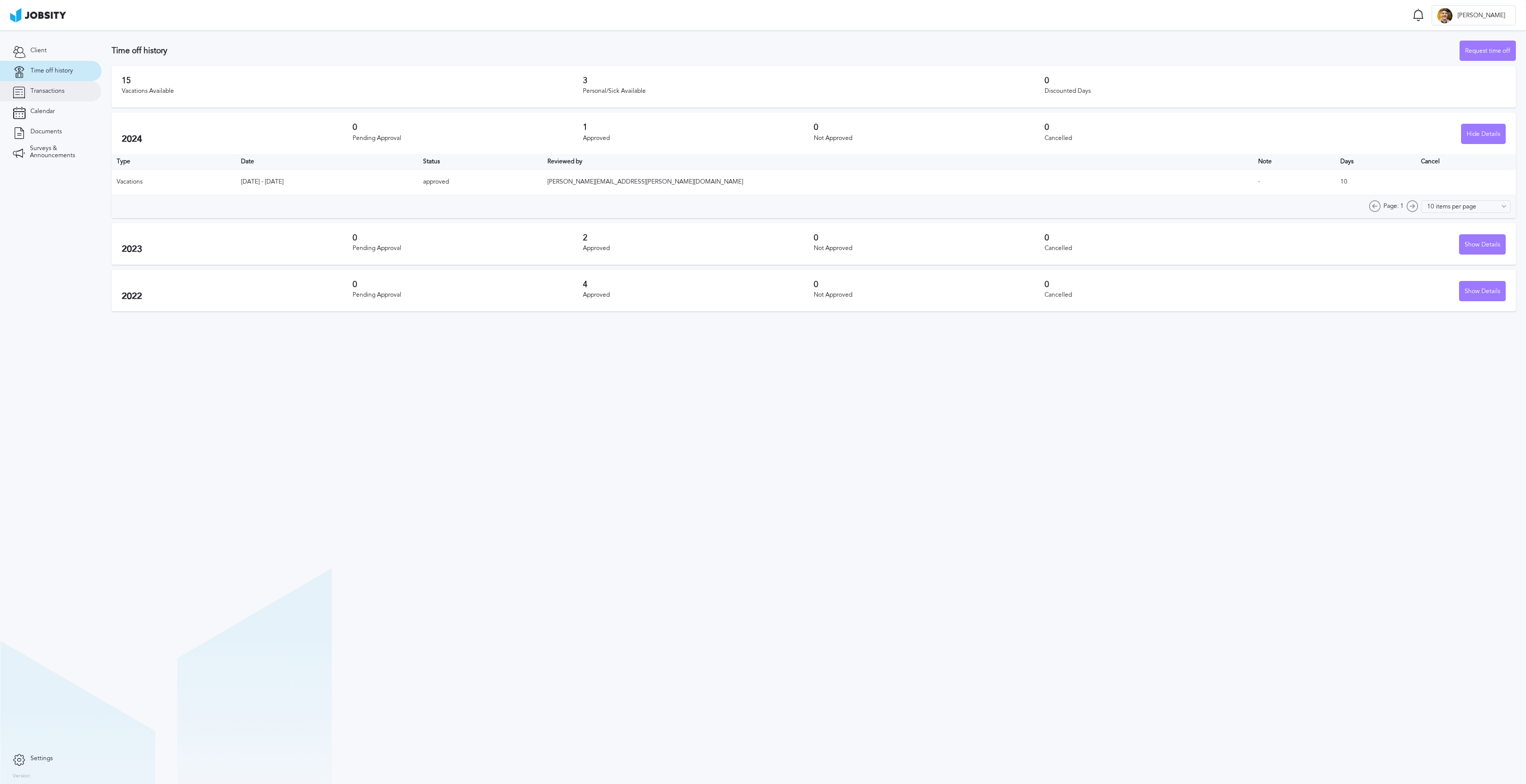
click at [51, 88] on span "Transactions" at bounding box center [47, 91] width 34 height 7
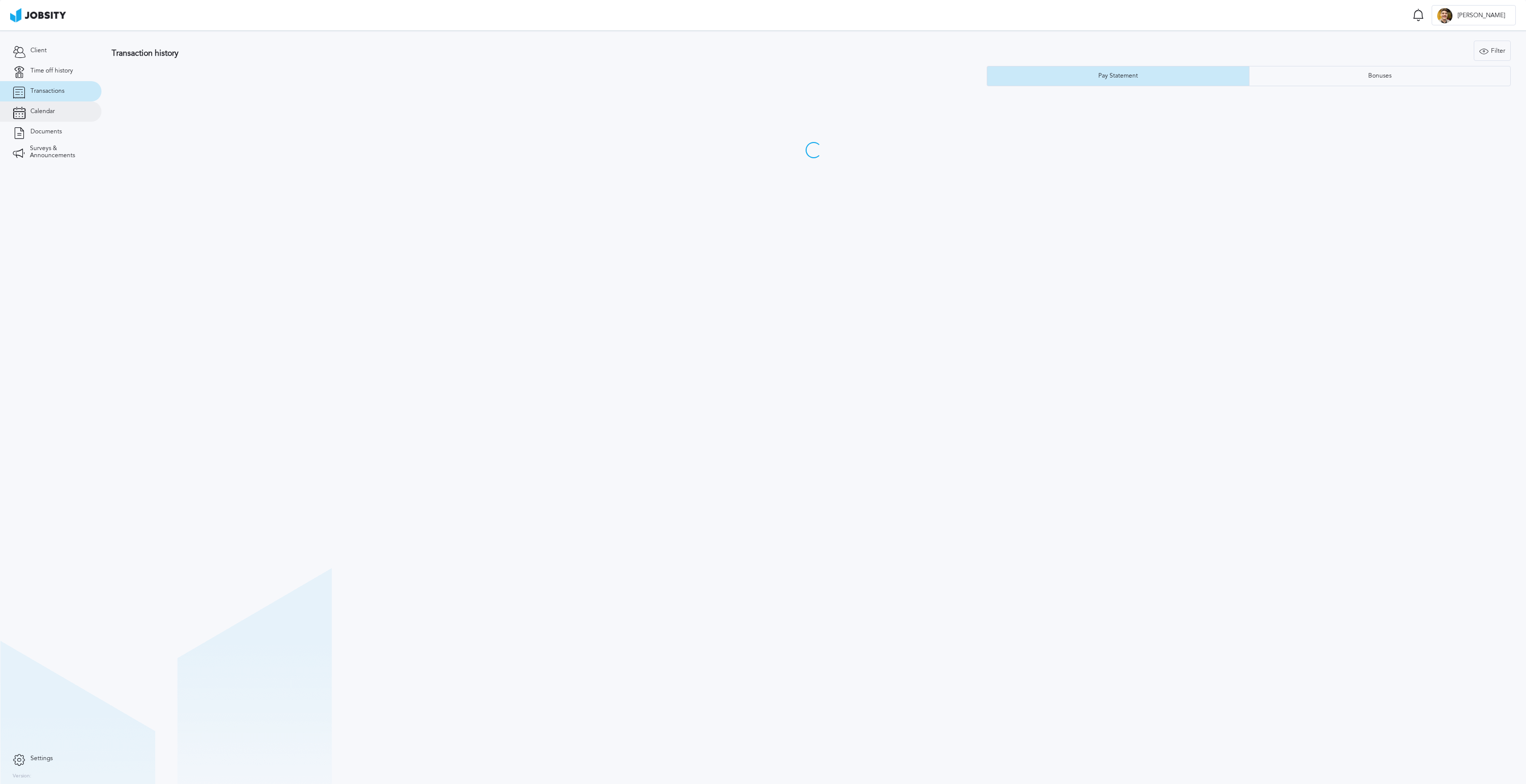
click at [47, 111] on span "Calendar" at bounding box center [43, 112] width 24 height 7
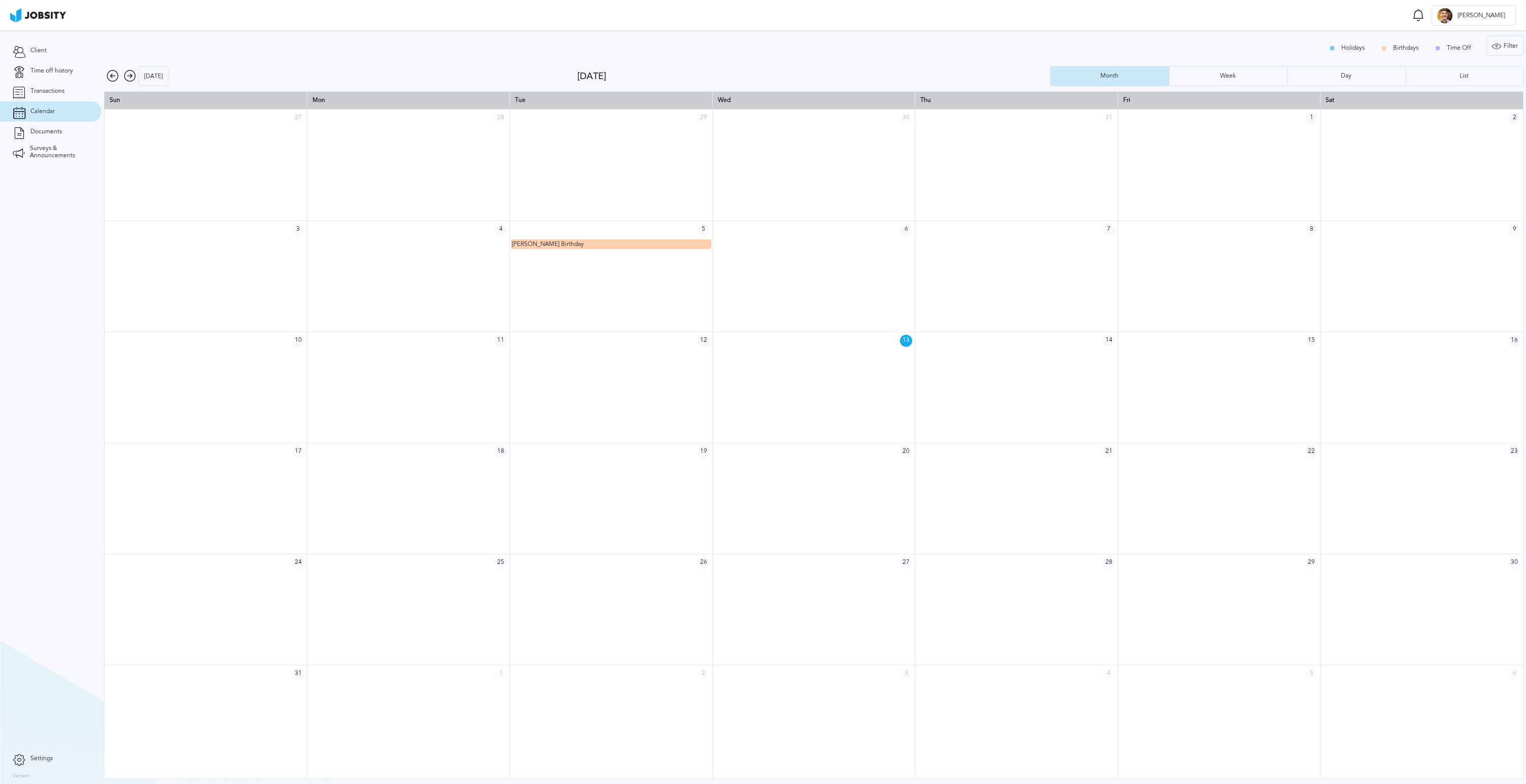
click at [907, 349] on td "13" at bounding box center [813, 340] width 203 height 18
click at [568, 245] on span "[PERSON_NAME] Birthday" at bounding box center [548, 244] width 72 height 7
click at [47, 55] on link "Client" at bounding box center [51, 51] width 102 height 20
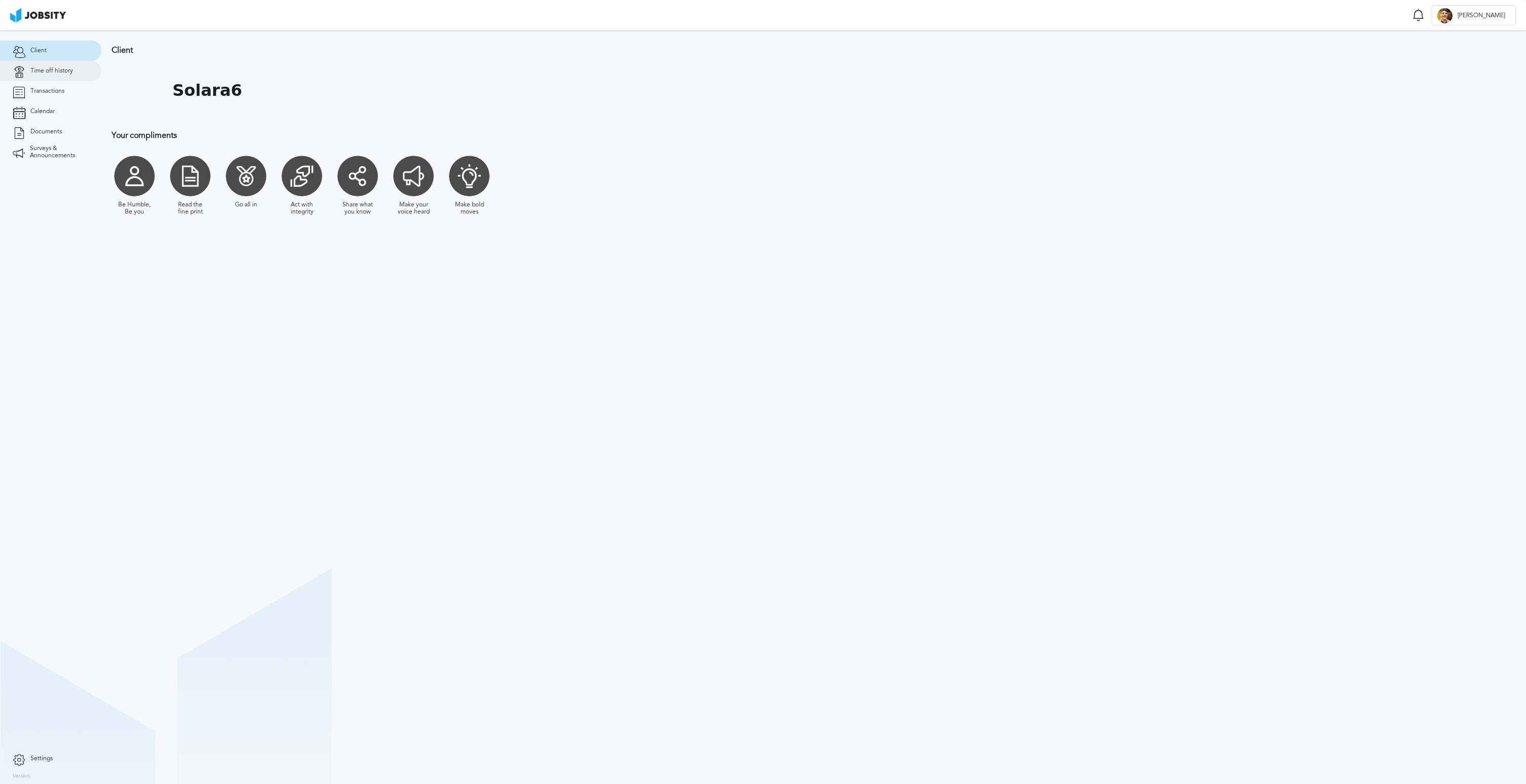
click at [80, 70] on link "Time off history" at bounding box center [51, 71] width 102 height 20
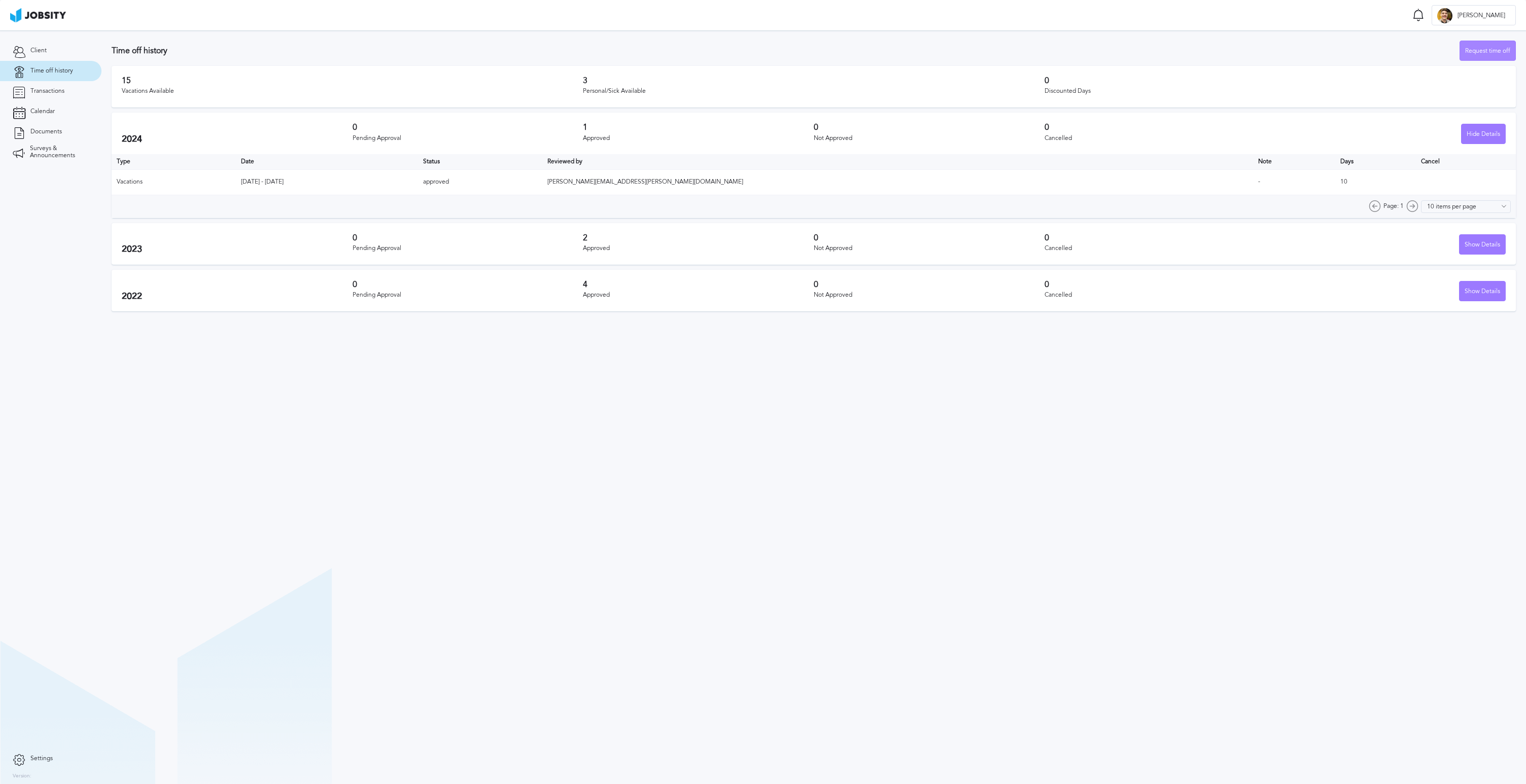
click at [1489, 47] on div "Request time off" at bounding box center [1488, 51] width 56 height 20
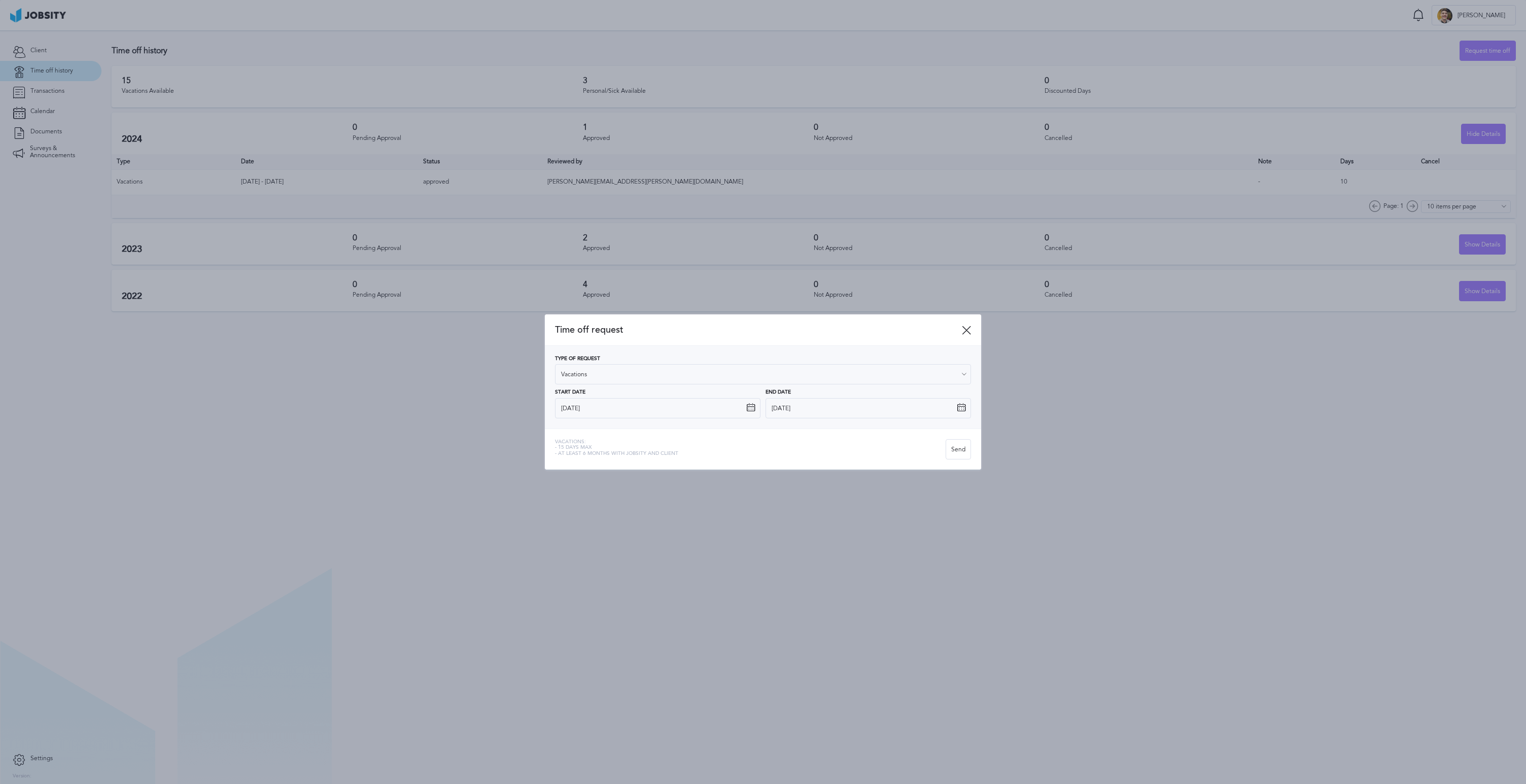
click at [748, 410] on icon at bounding box center [751, 408] width 9 height 9
click at [754, 406] on icon at bounding box center [751, 408] width 9 height 9
click at [749, 408] on icon at bounding box center [751, 408] width 9 height 9
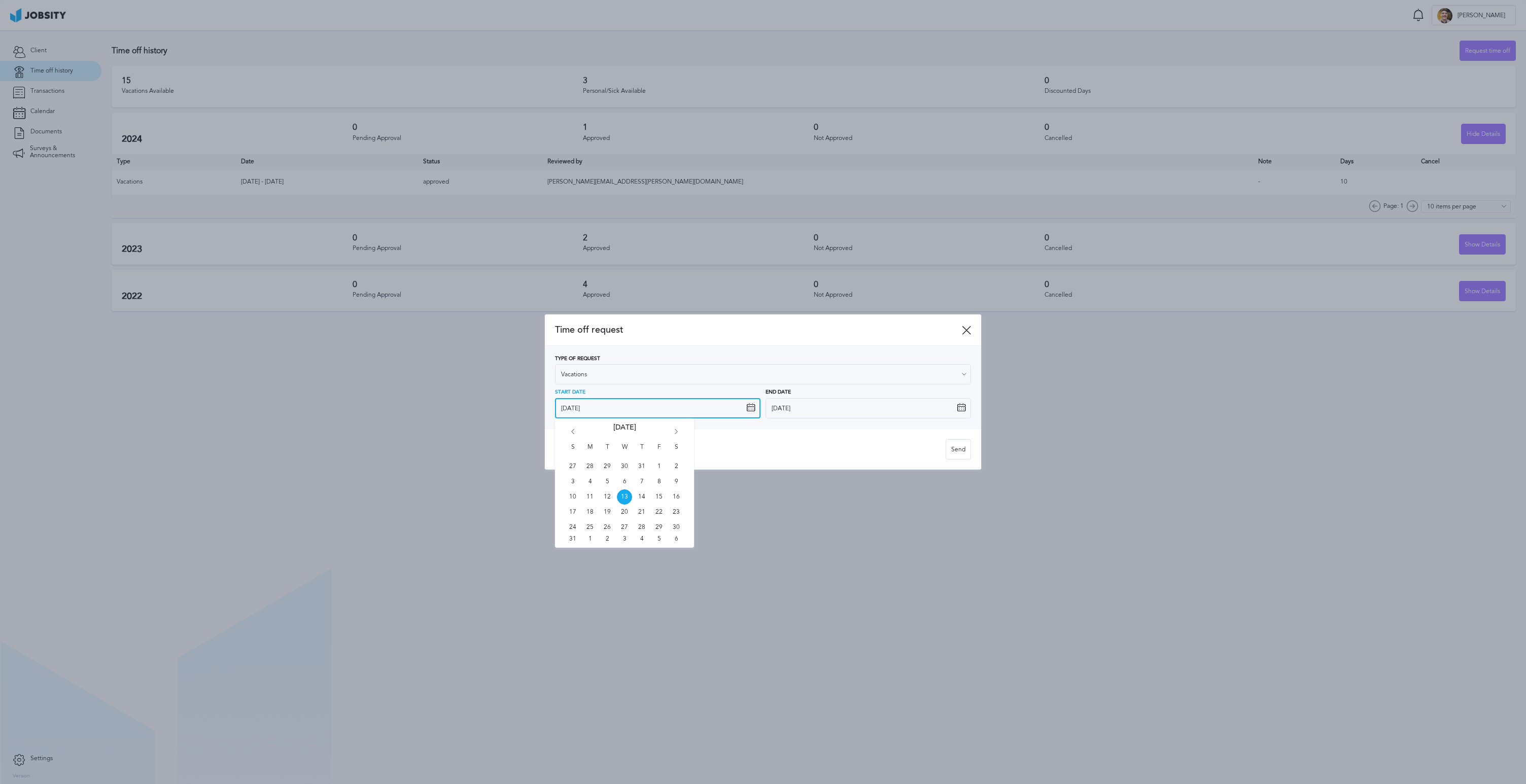
click at [756, 409] on input "[DATE]" at bounding box center [657, 408] width 205 height 20
click at [679, 428] on div "S M T W T F S 27 28 29 30 31 1 2 3 4 5 6 7 8 9 10 11 12 13 14 15 16 17 18 19 20…" at bounding box center [625, 483] width 139 height 129
click at [677, 430] on icon "Go forward 1 month" at bounding box center [677, 434] width 9 height 9
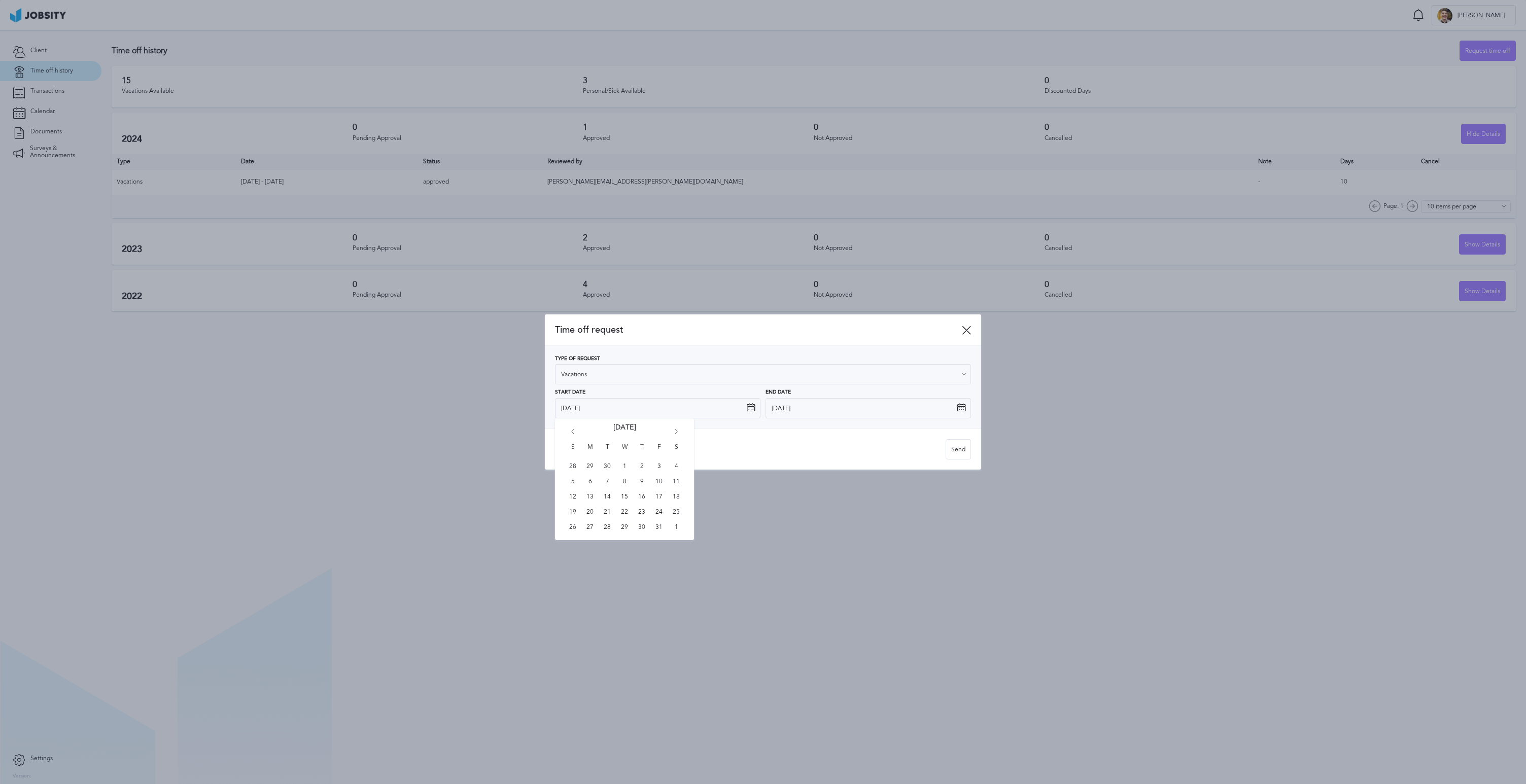
click at [366, 181] on div at bounding box center [763, 392] width 1526 height 784
